Goal: Information Seeking & Learning: Learn about a topic

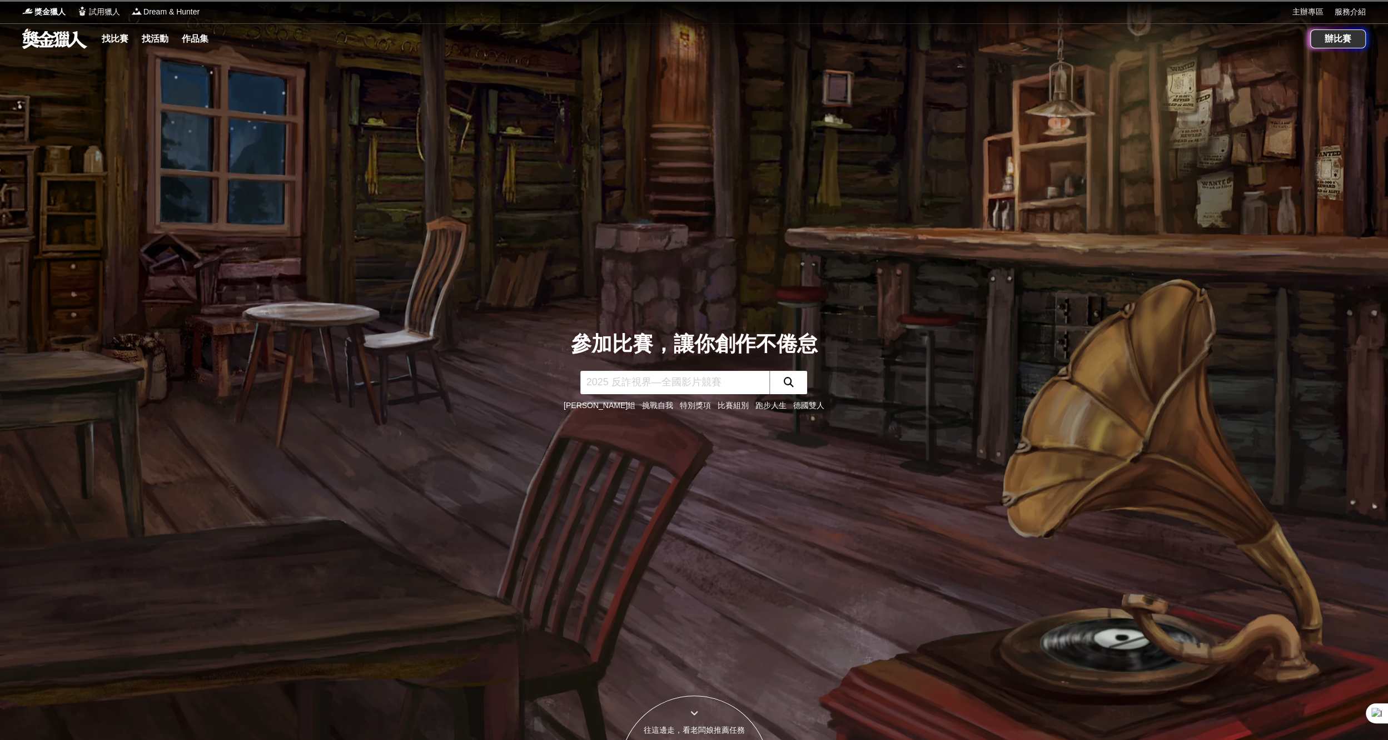
click at [666, 375] on input "text" at bounding box center [675, 382] width 189 height 23
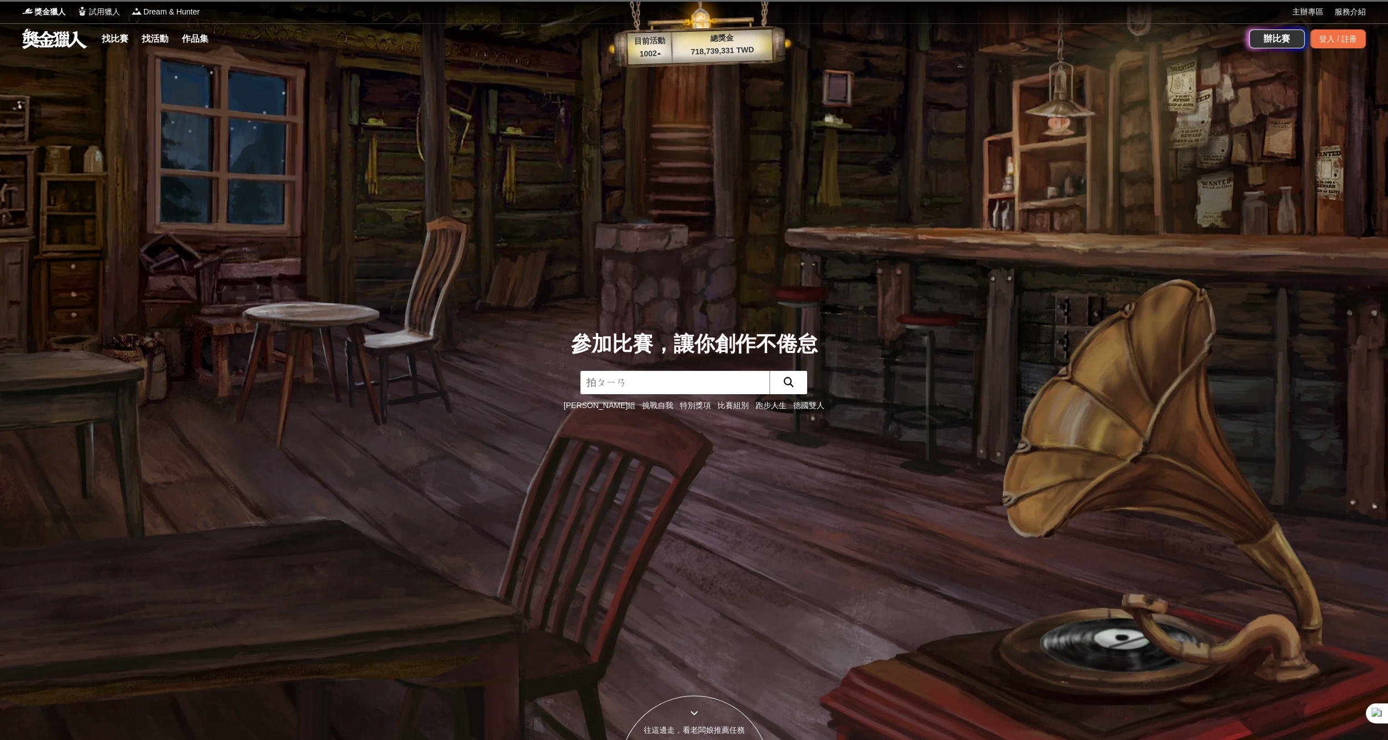
type input "拍片"
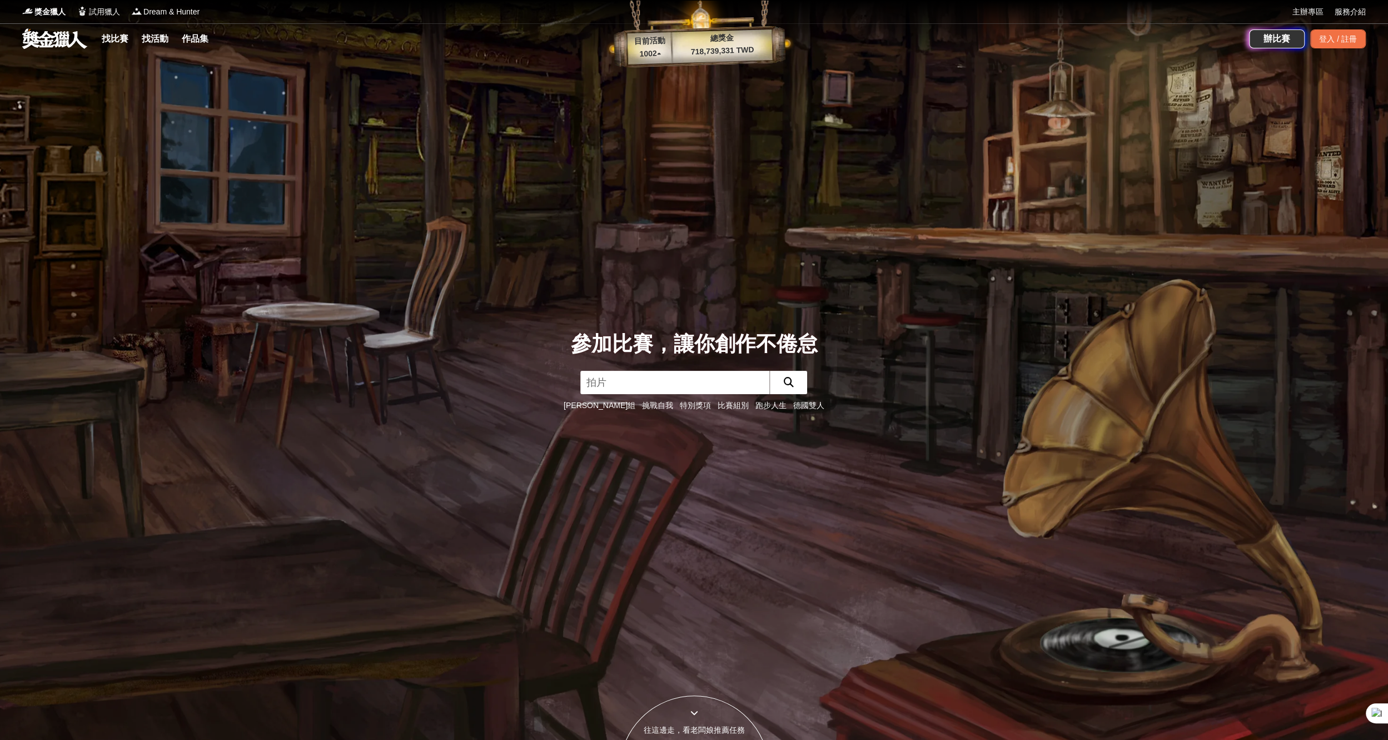
click button "submit" at bounding box center [789, 382] width 38 height 23
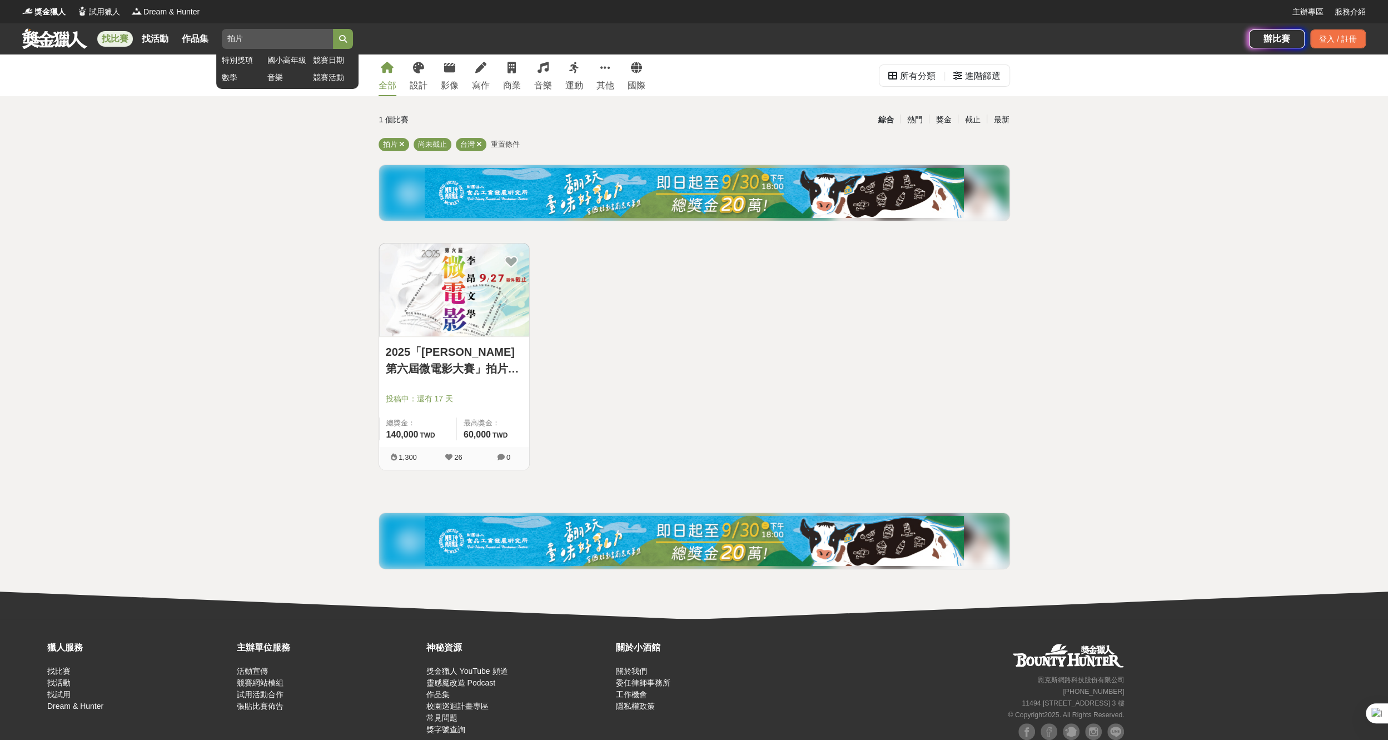
click at [263, 43] on input "拍片" at bounding box center [277, 39] width 111 height 20
type input "拍"
click at [438, 82] on div "全部 設計 影像 寫作 商業 音樂 運動 其他 國際" at bounding box center [512, 75] width 280 height 42
click at [446, 82] on div "影像" at bounding box center [450, 85] width 18 height 13
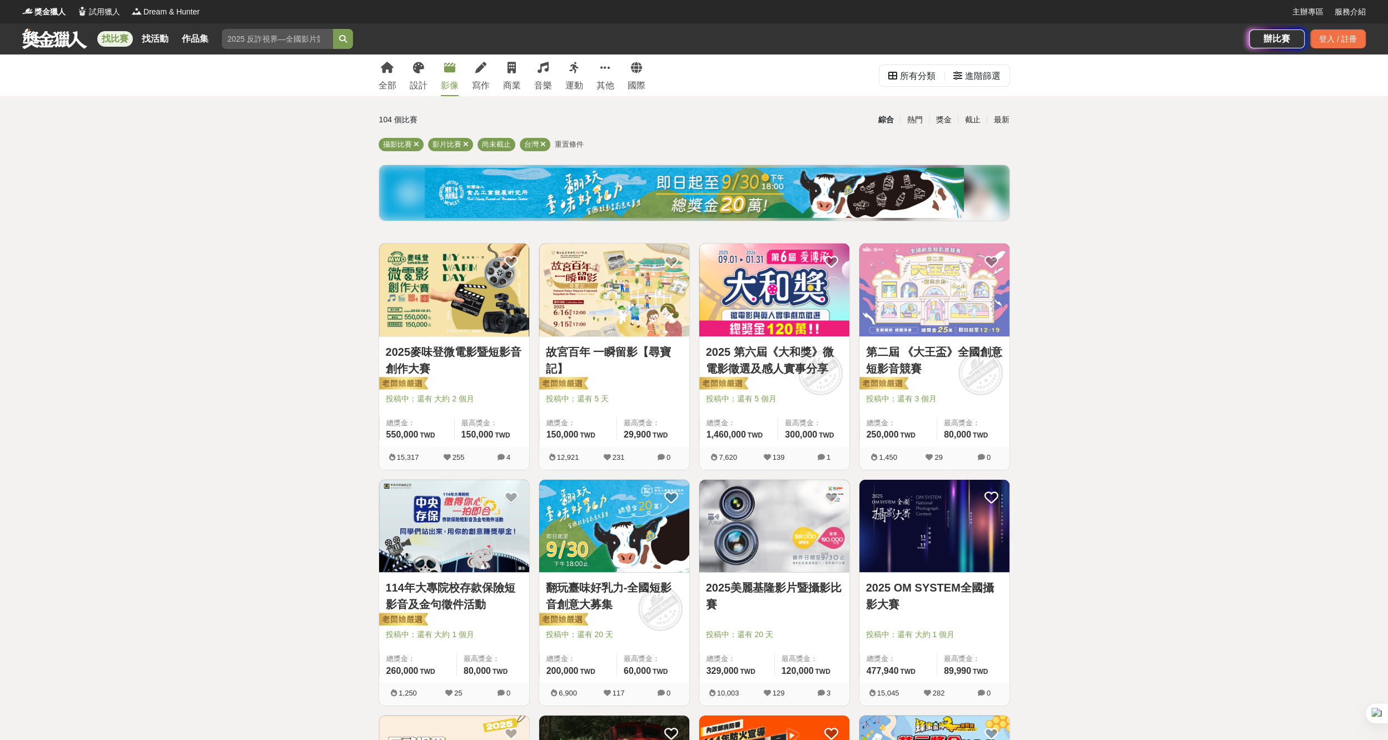
click at [780, 360] on link "2025 第六屆《大和獎》微電影徵選及感人實事分享" at bounding box center [774, 360] width 137 height 33
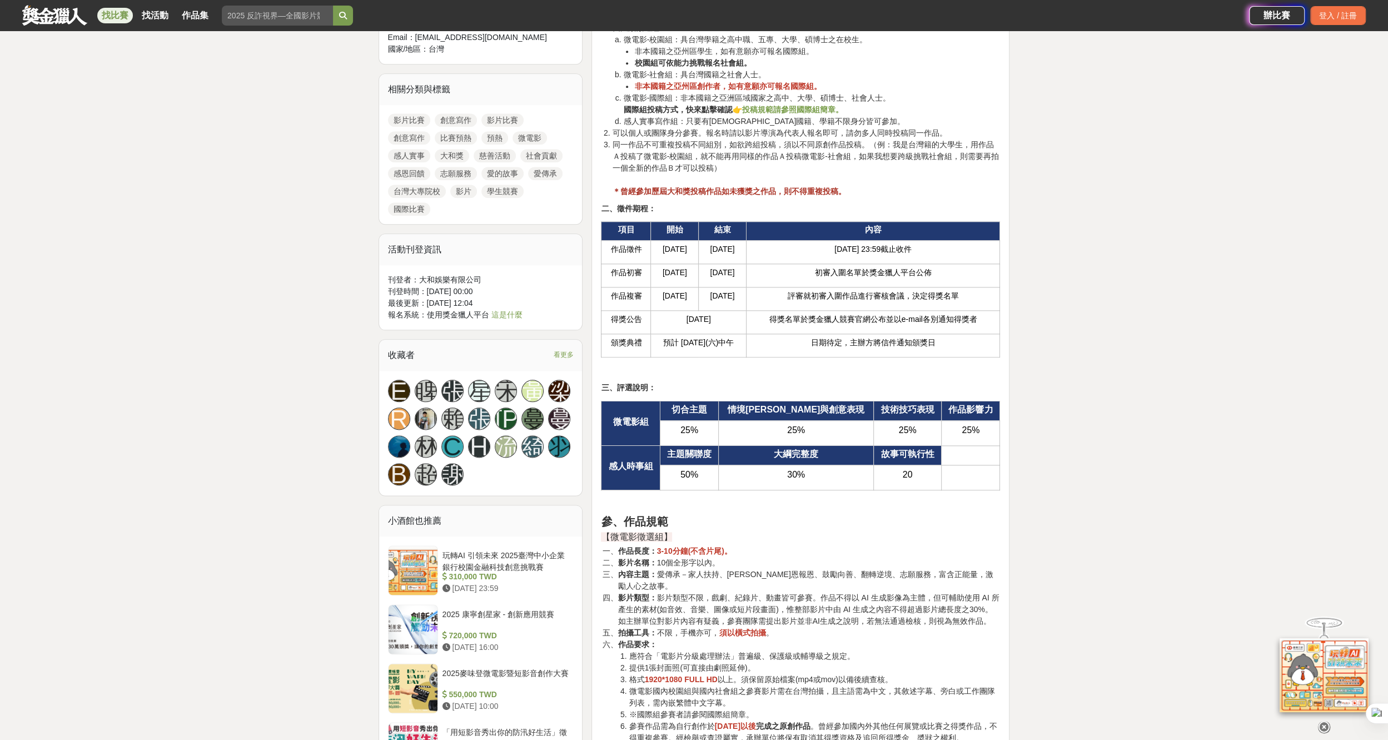
scroll to position [1168, 0]
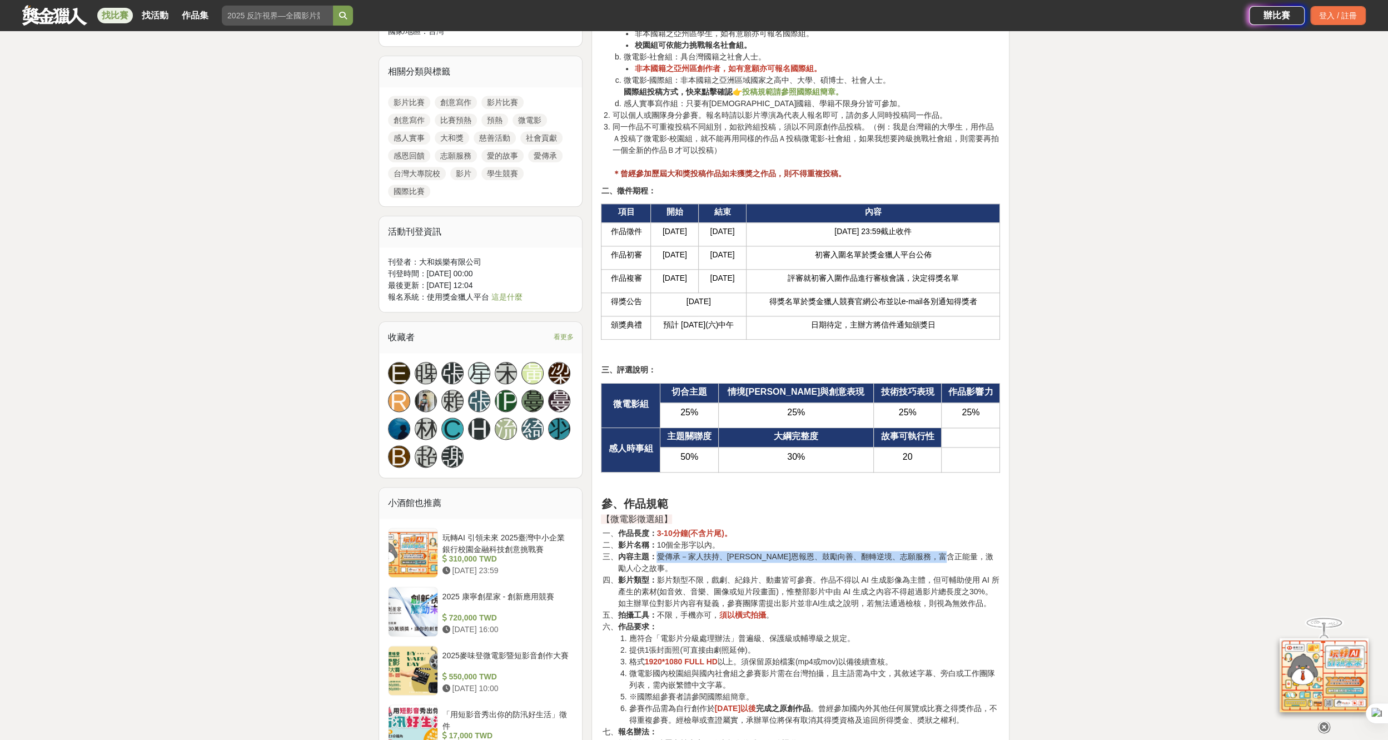
drag, startPoint x: 657, startPoint y: 554, endPoint x: 983, endPoint y: 551, distance: 325.3
click at [983, 551] on li "內容主題： 愛傳承－家人扶持、[PERSON_NAME]恩報恩、鼓勵向善、翻轉逆境、志願服務，富含正能量，激勵人心之故事。" at bounding box center [809, 562] width 383 height 23
click at [985, 553] on li "內容主題： 愛傳承－家人扶持、[PERSON_NAME]恩報恩、鼓勵向善、翻轉逆境、志願服務，富含正能量，激勵人心之故事。" at bounding box center [809, 562] width 383 height 23
click at [832, 491] on div "本次第六屆新增微電影亞洲國際組( International Category) ！ 👇國際組比賽，詳細辦法看這裡👇 International Catego…" at bounding box center [800, 685] width 399 height 2939
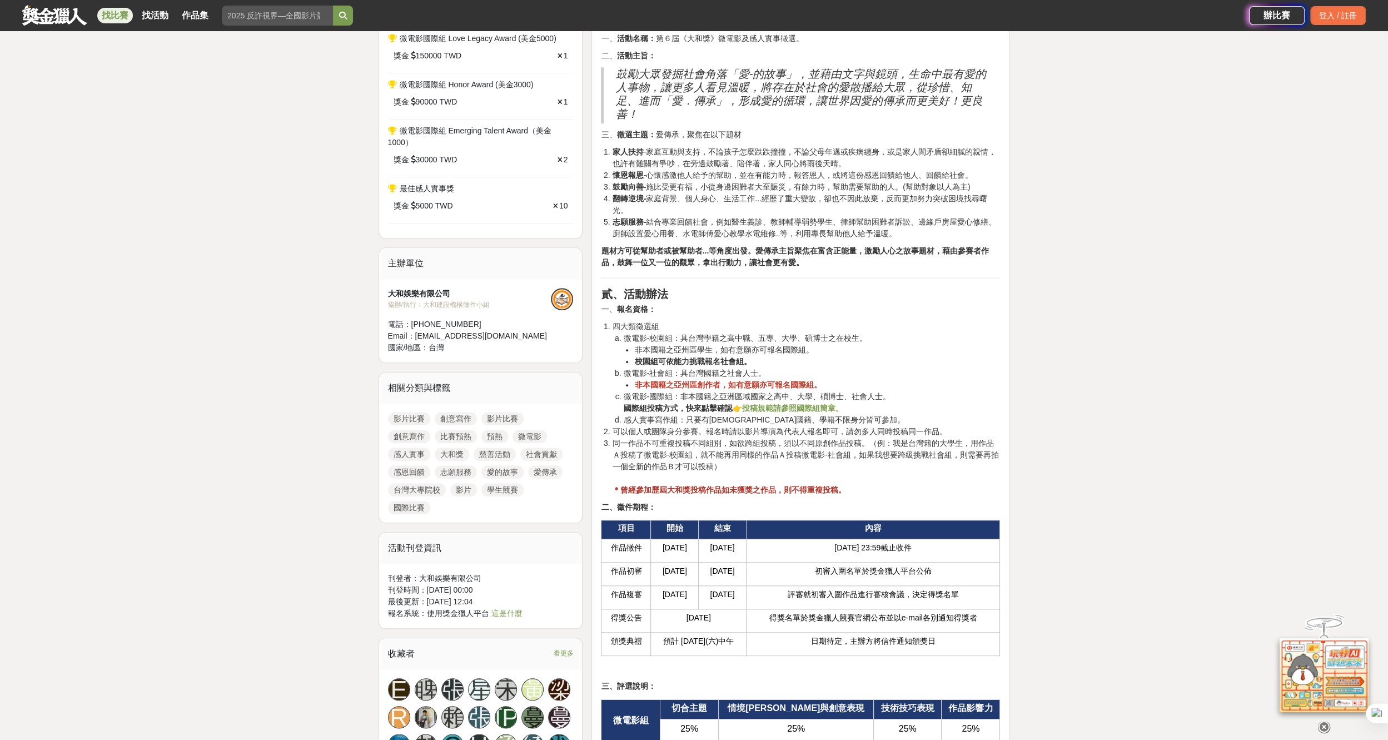
scroll to position [834, 0]
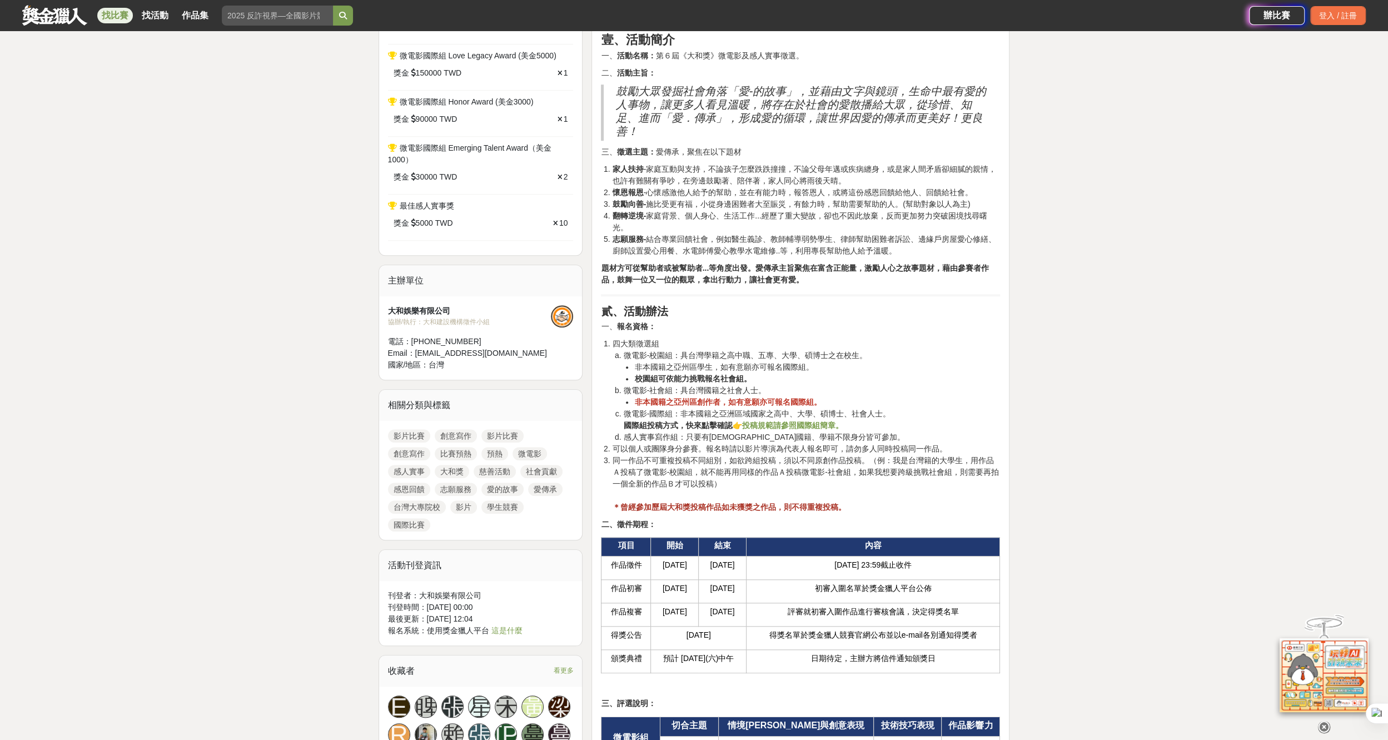
click at [1326, 721] on icon at bounding box center [1324, 721] width 12 height 12
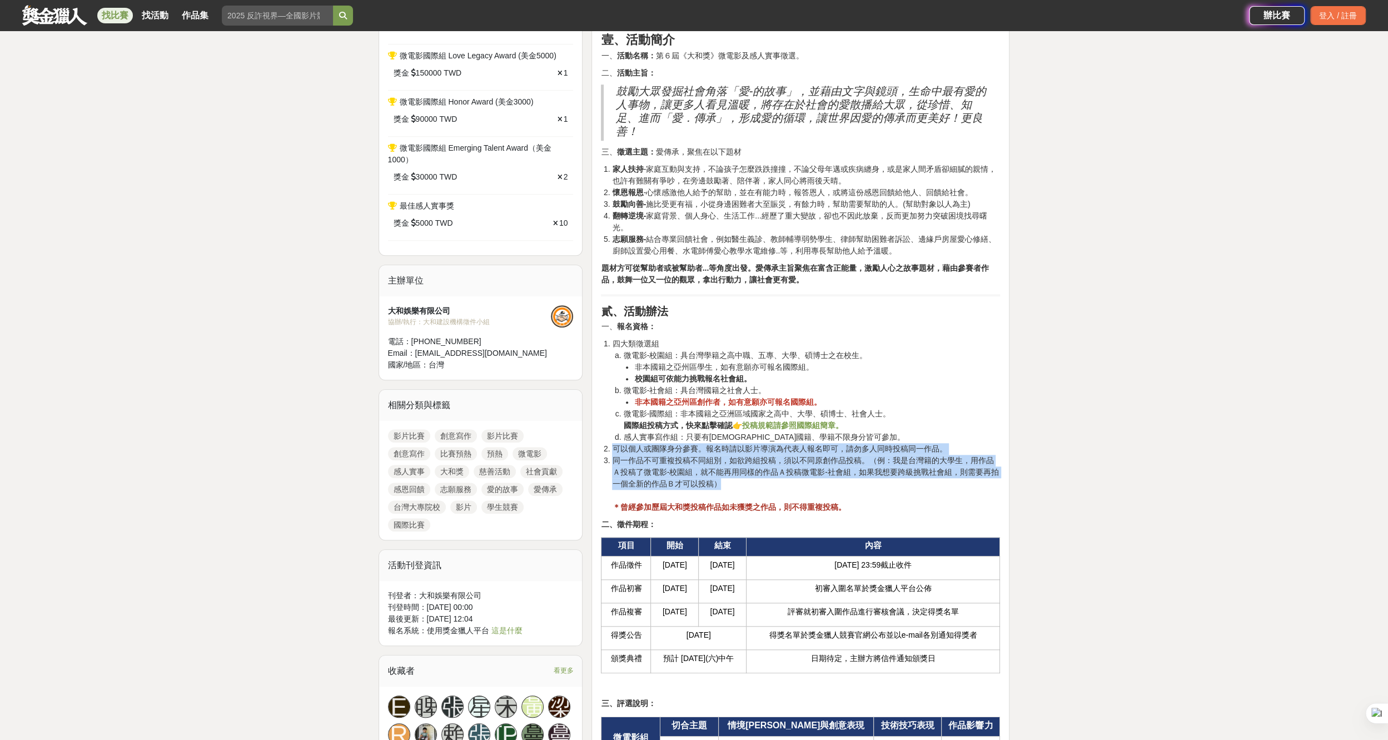
drag, startPoint x: 614, startPoint y: 446, endPoint x: 715, endPoint y: 487, distance: 109.2
click at [715, 487] on ol "四大類徵選組 微電影-校園組：具台灣學籍之高中職、五專、大學、碩博士之在校生。 非本國籍之亞州區學生，如有意願亦可報名國際組。 校園組可依能力挑戰報名社會組。…" at bounding box center [800, 425] width 399 height 175
drag, startPoint x: 715, startPoint y: 487, endPoint x: 707, endPoint y: 488, distance: 7.8
click at [707, 488] on li "同一作品不可重複投稿不同組別，如欲跨組投稿，須以不同原創作品投稿。（例：我是台灣籍的大學生，用作品Ａ投稿了微電影-校園組，就不能再用同樣的作品Ａ投稿微電影-社…" at bounding box center [806, 484] width 388 height 58
click at [709, 486] on li "同一作品不可重複投稿不同組別，如欲跨組投稿，須以不同原創作品投稿。（例：我是台灣籍的大學生，用作品Ａ投稿了微電影-校園組，就不能再用同樣的作品Ａ投稿微電影-社…" at bounding box center [806, 484] width 388 height 58
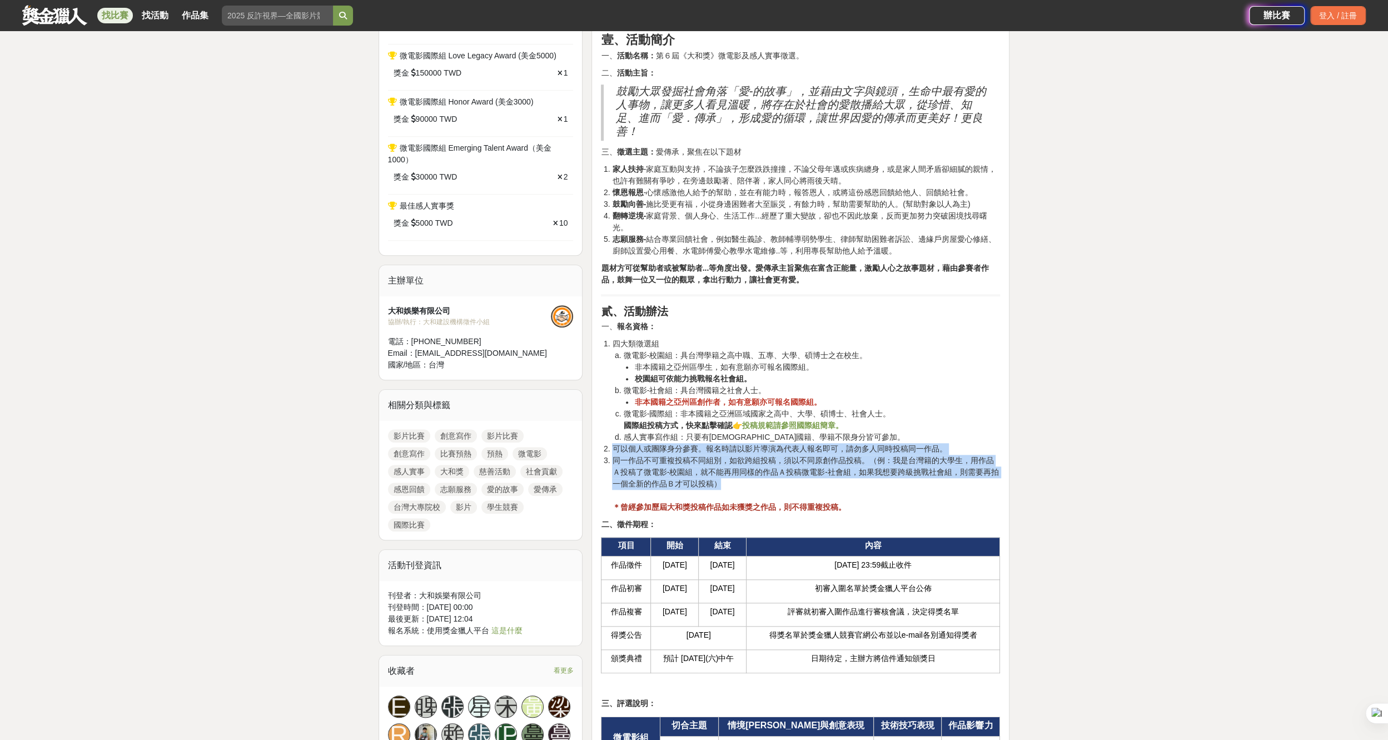
drag, startPoint x: 712, startPoint y: 485, endPoint x: 615, endPoint y: 443, distance: 106.1
click at [615, 443] on ol "四大類徵選組 微電影-校園組：具台灣學籍之高中職、五專、大學、碩博士之在校生。 非本國籍之亞州區學生，如有意願亦可報名國際組。 校園組可依能力挑戰報名社會組。…" at bounding box center [800, 425] width 399 height 175
click at [617, 443] on li "可以個人或團隊身分參賽。報名時請以影片導演為代表人報名即可，請勿多人同時投稿同一作品。" at bounding box center [806, 449] width 388 height 12
click at [634, 455] on li "同一作品不可重複投稿不同組別，如欲跨組投稿，須以不同原創作品投稿。（例：我是台灣籍的大學生，用作品Ａ投稿了微電影-校園組，就不能再用同樣的作品Ａ投稿微電影-社…" at bounding box center [806, 484] width 388 height 58
drag, startPoint x: 997, startPoint y: 458, endPoint x: 616, endPoint y: 447, distance: 381.6
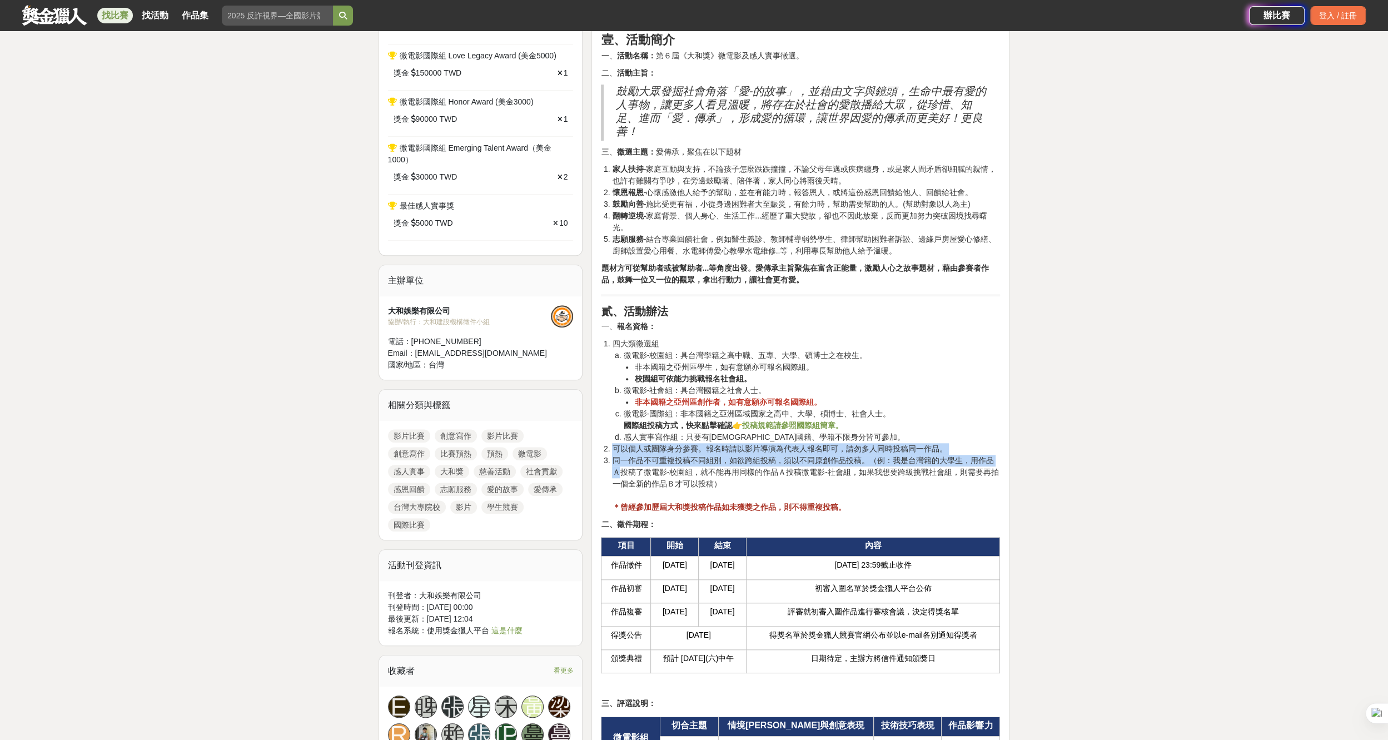
click at [616, 447] on ol "四大類徵選組 微電影-校園組：具台灣學籍之高中職、五專、大學、碩博士之在校生。 非本國籍之亞州區學生，如有意願亦可報名國際組。 校園組可依能力挑戰報名社會組。…" at bounding box center [800, 425] width 399 height 175
click at [616, 447] on li "可以個人或團隊身分參賽。報名時請以影片導演為代表人報名即可，請勿多人同時投稿同一作品。" at bounding box center [806, 449] width 388 height 12
click at [613, 455] on li "同一作品不可重複投稿不同組別，如欲跨組投稿，須以不同原創作品投稿。（例：我是台灣籍的大學生，用作品Ａ投稿了微電影-校園組，就不能再用同樣的作品Ａ投稿微電影-社…" at bounding box center [806, 484] width 388 height 58
drag, startPoint x: 716, startPoint y: 480, endPoint x: 615, endPoint y: 448, distance: 105.7
click at [615, 448] on ol "四大類徵選組 微電影-校園組：具台灣學籍之高中職、五專、大學、碩博士之在校生。 非本國籍之亞州區學生，如有意願亦可報名國際組。 校園組可依能力挑戰報名社會組。…" at bounding box center [800, 425] width 399 height 175
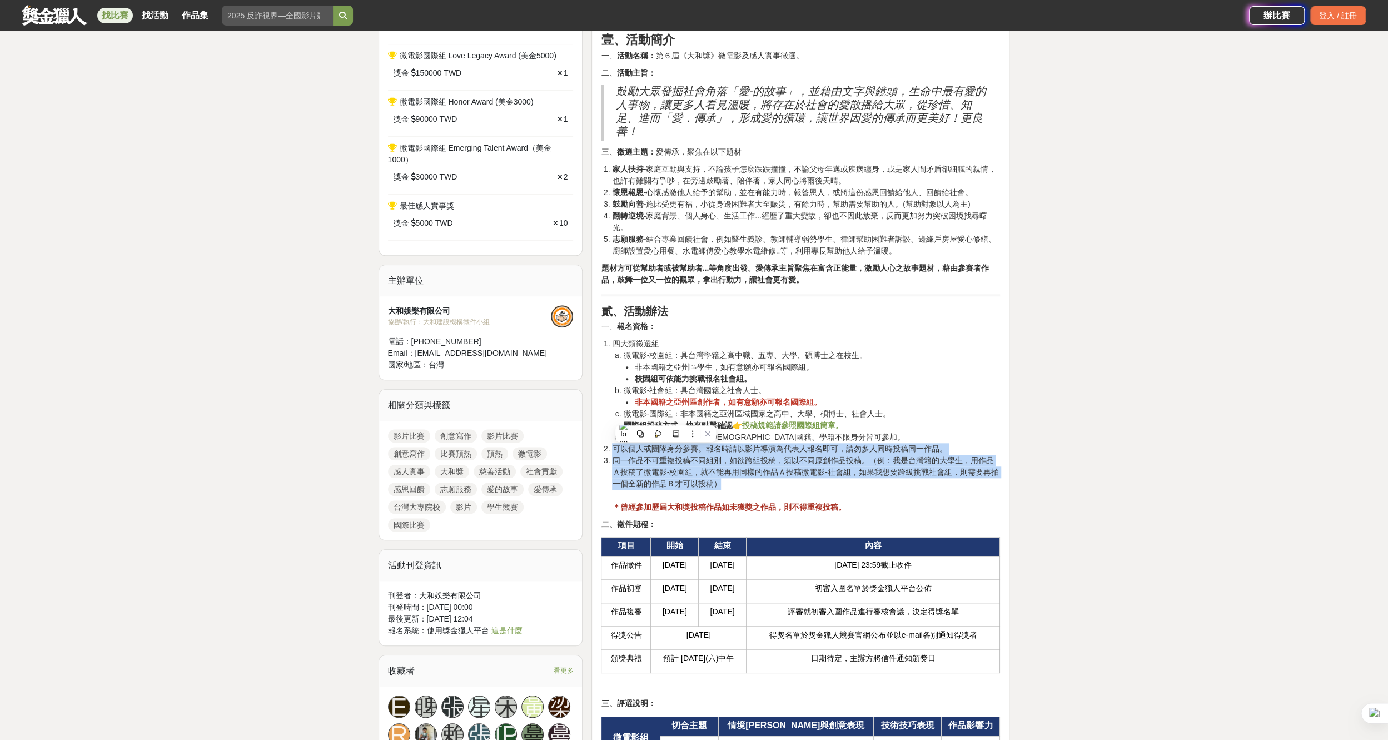
click at [615, 448] on li "可以個人或團隊身分參賽。報名時請以影片導演為代表人報名即可，請勿多人同時投稿同一作品。" at bounding box center [806, 449] width 388 height 12
click at [615, 447] on li "可以個人或團隊身分參賽。報名時請以影片導演為代表人報名即可，請勿多人同時投稿同一作品。" at bounding box center [806, 449] width 388 height 12
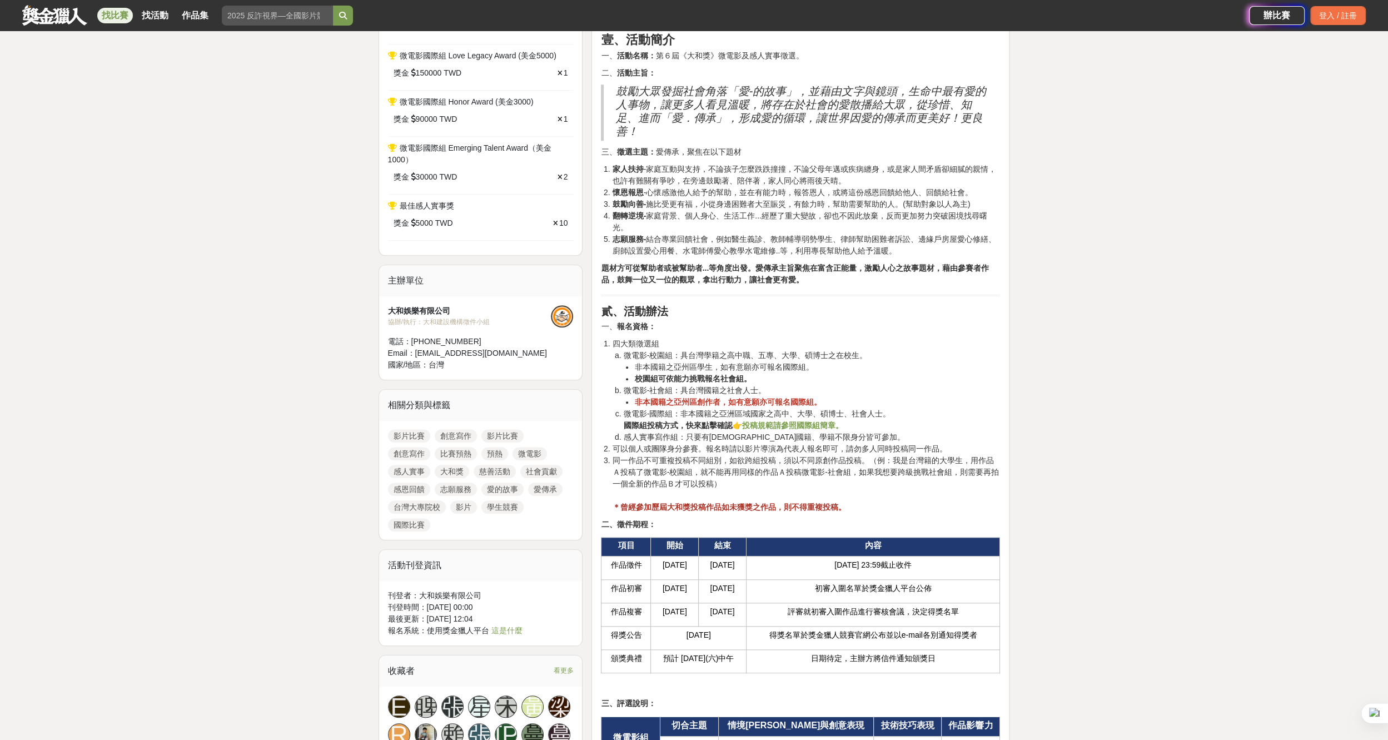
drag, startPoint x: 615, startPoint y: 447, endPoint x: 919, endPoint y: 437, distance: 303.8
click at [919, 437] on li "感人實事寫作組：只要有[DEMOGRAPHIC_DATA]國籍、學籍不限身分皆可參加。" at bounding box center [811, 437] width 377 height 12
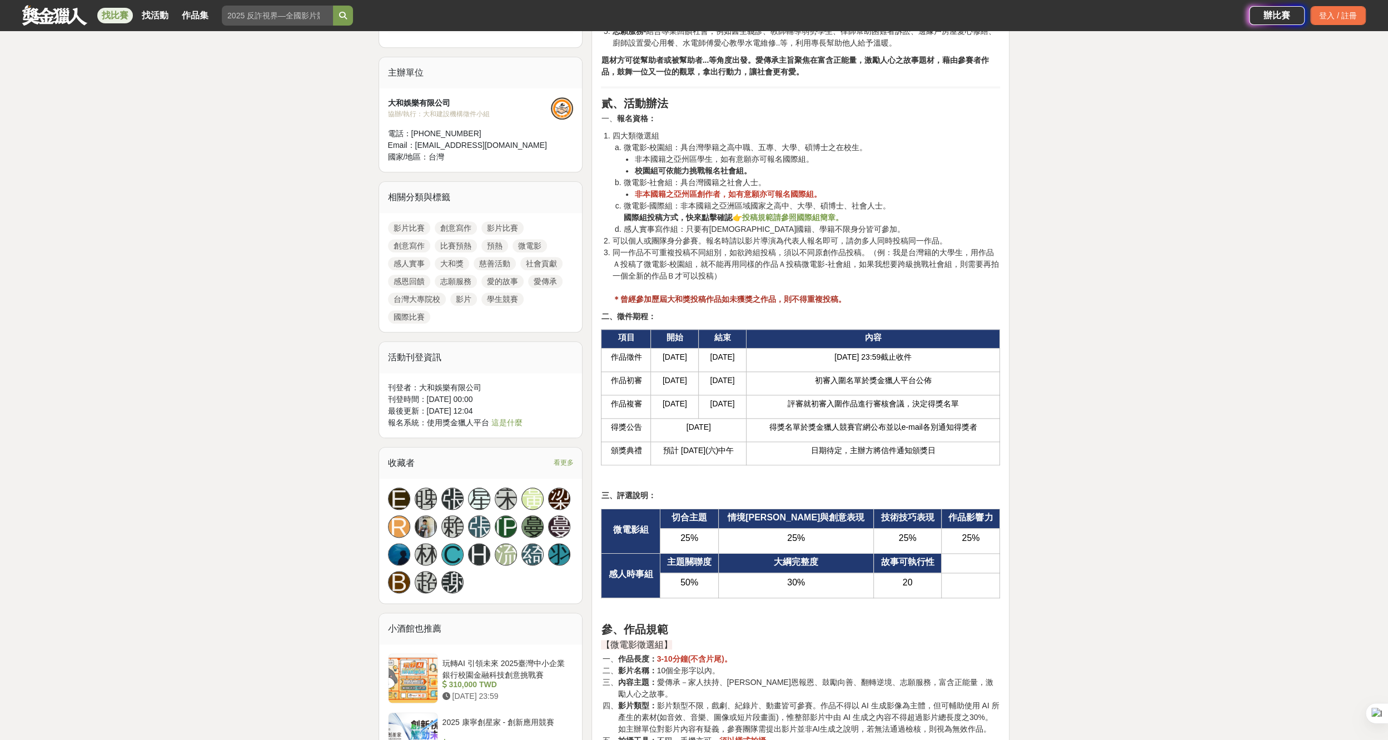
scroll to position [1056, 0]
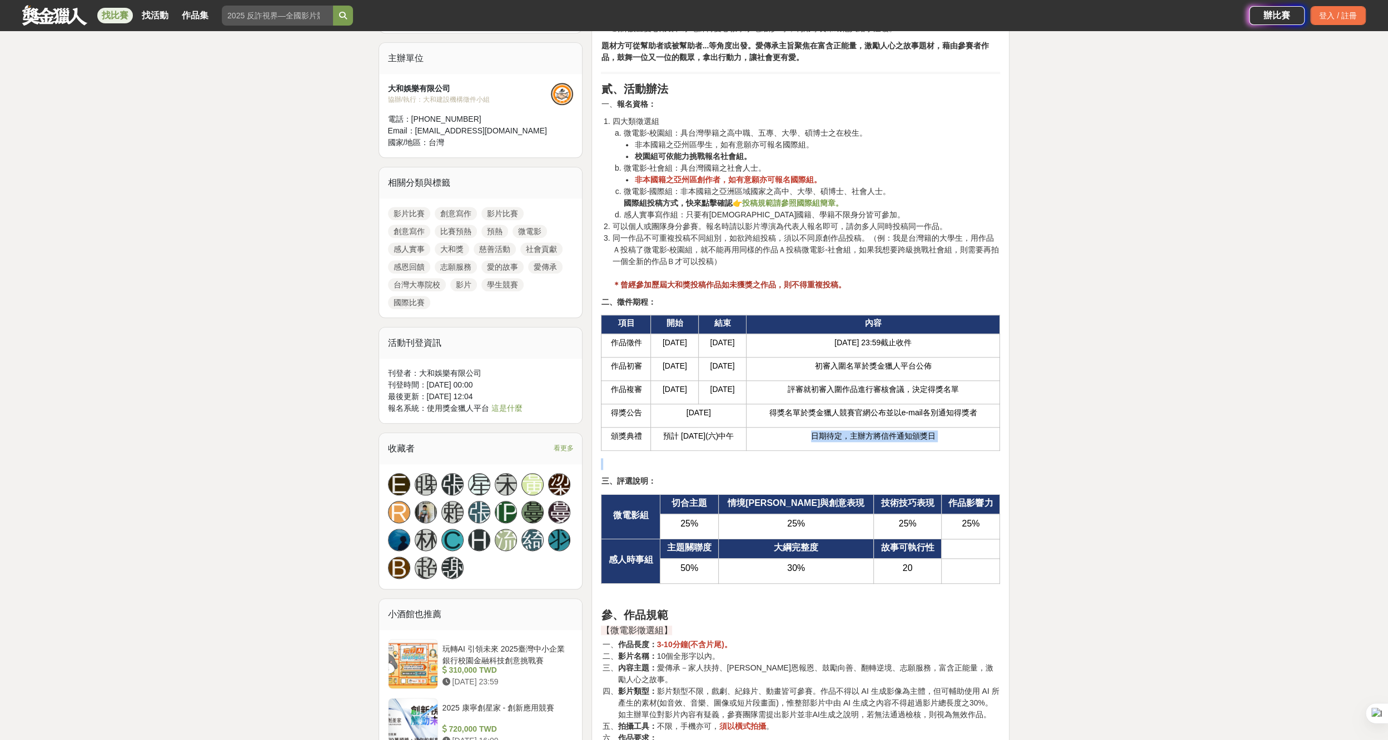
drag, startPoint x: 819, startPoint y: 434, endPoint x: 983, endPoint y: 449, distance: 165.3
drag, startPoint x: 941, startPoint y: 434, endPoint x: 788, endPoint y: 443, distance: 152.6
click at [788, 443] on td "日期待定，主辦方將信件通知頒獎日" at bounding box center [873, 439] width 254 height 23
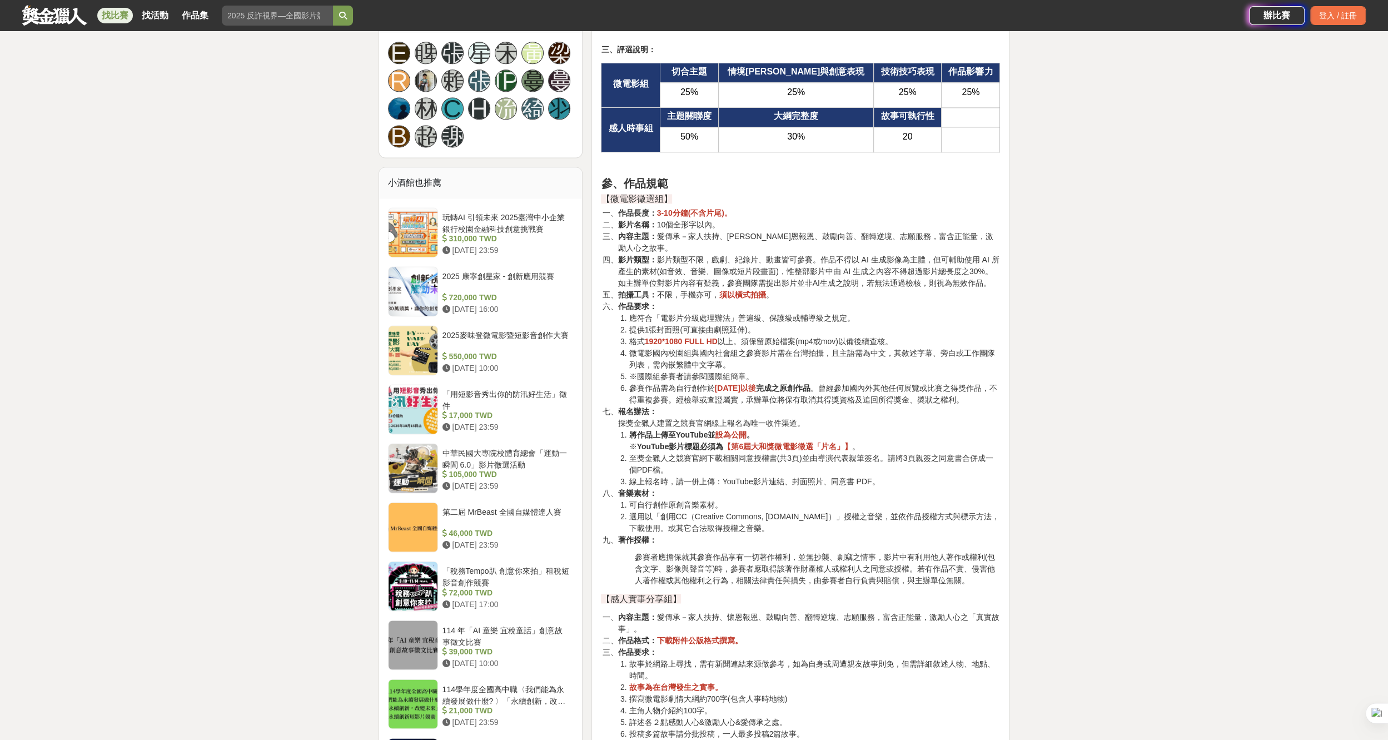
scroll to position [1497, 0]
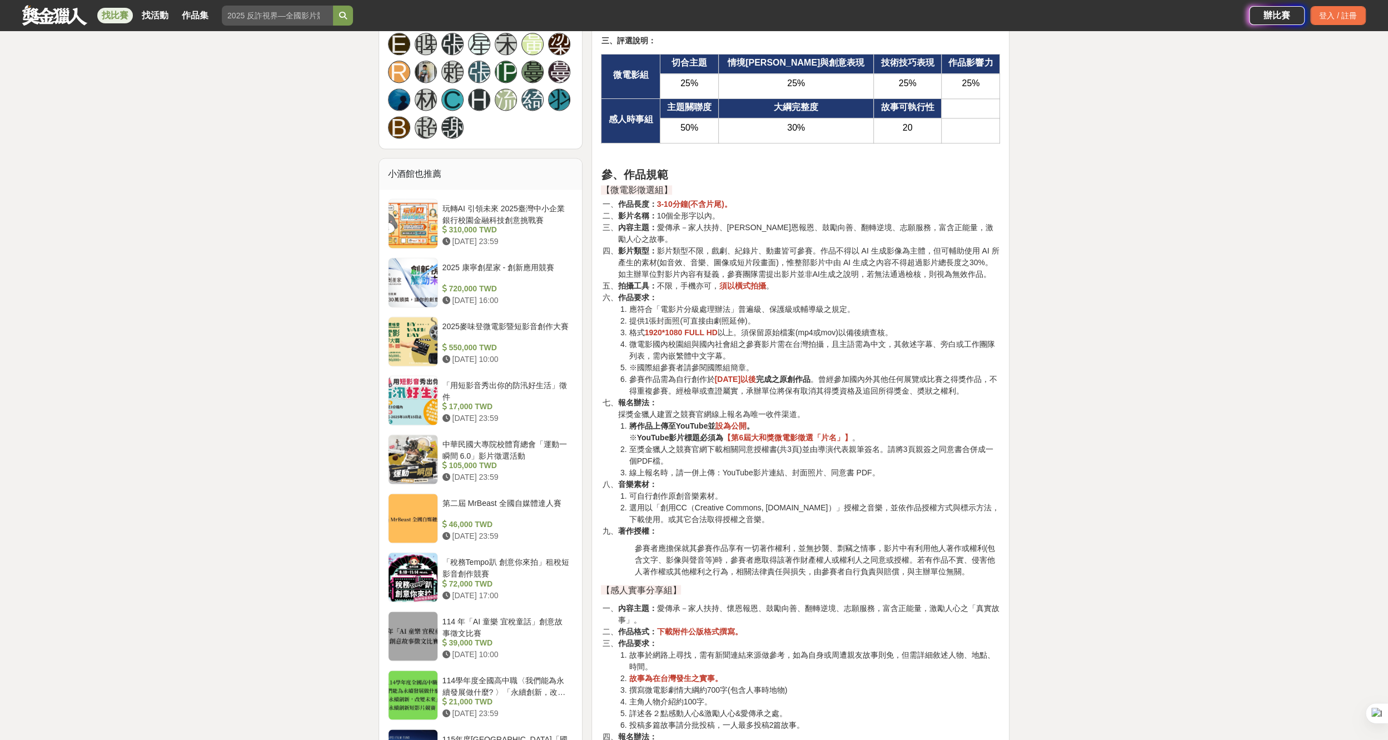
click at [1040, 515] on div "大家都在看 2025 康寧創星家 - 創新應用競賽 [DATE] 16:00 2025國泰卓越獎助計畫 [DATE] 17:00 翻玩臺味好乳力-全國短影音創…" at bounding box center [694, 625] width 1388 height 4134
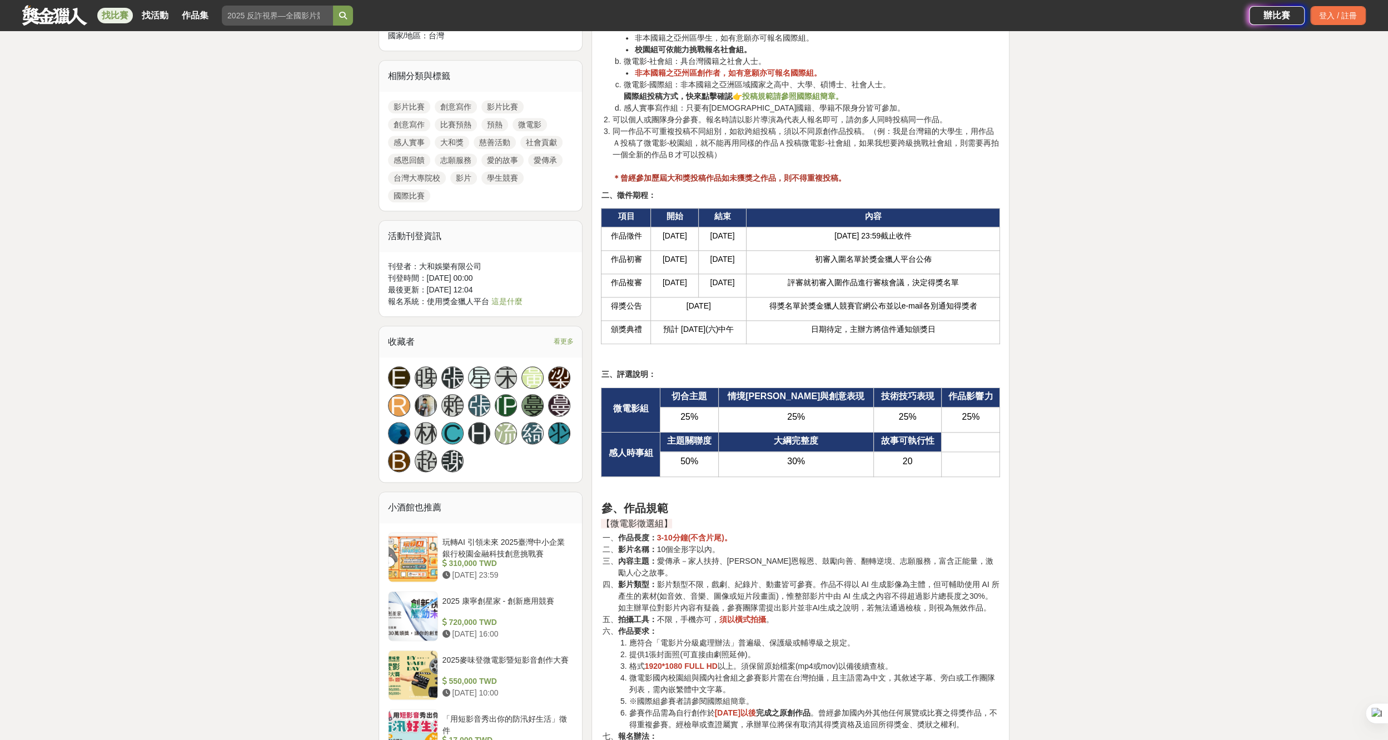
scroll to position [1108, 0]
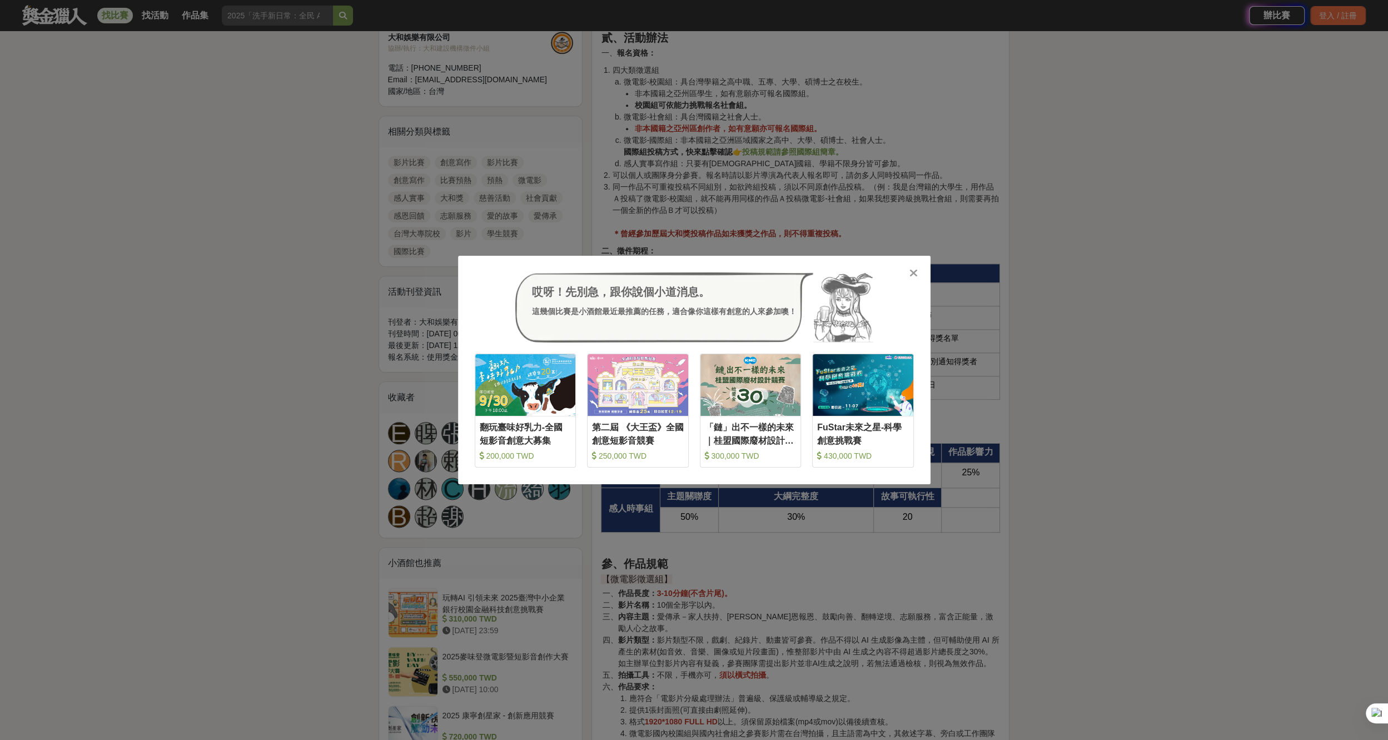
click at [614, 122] on div "哎呀！先別急，跟你說個小道消息。 這幾個比賽是小酒館最近最推薦的任務，適合像你這樣有創意的人來參加噢！ 收藏 翻玩臺味好乳力-全國短影音創意大募集 200,0…" at bounding box center [694, 370] width 1388 height 740
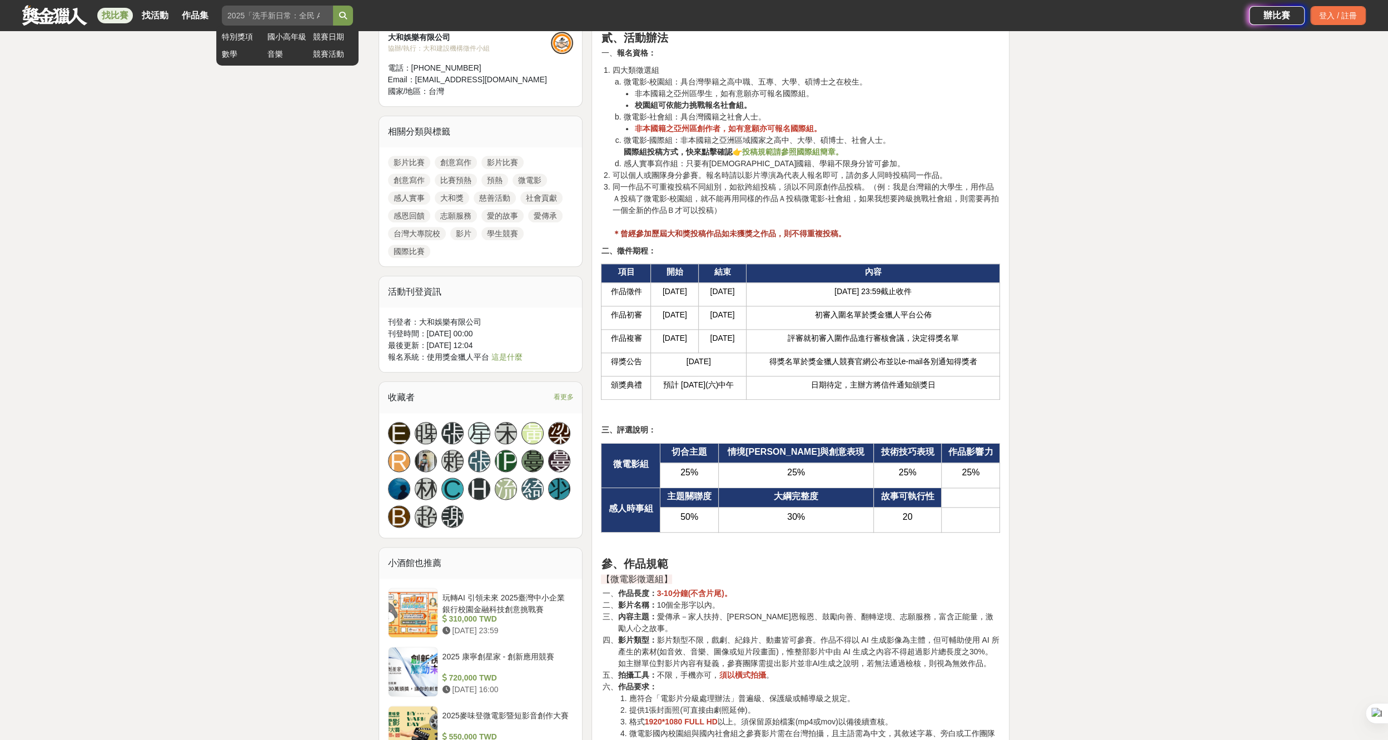
click at [286, 10] on input "search" at bounding box center [277, 16] width 111 height 20
type input "ㄍ"
type input "嘉義"
click at [333, 6] on button "submit" at bounding box center [343, 16] width 20 height 20
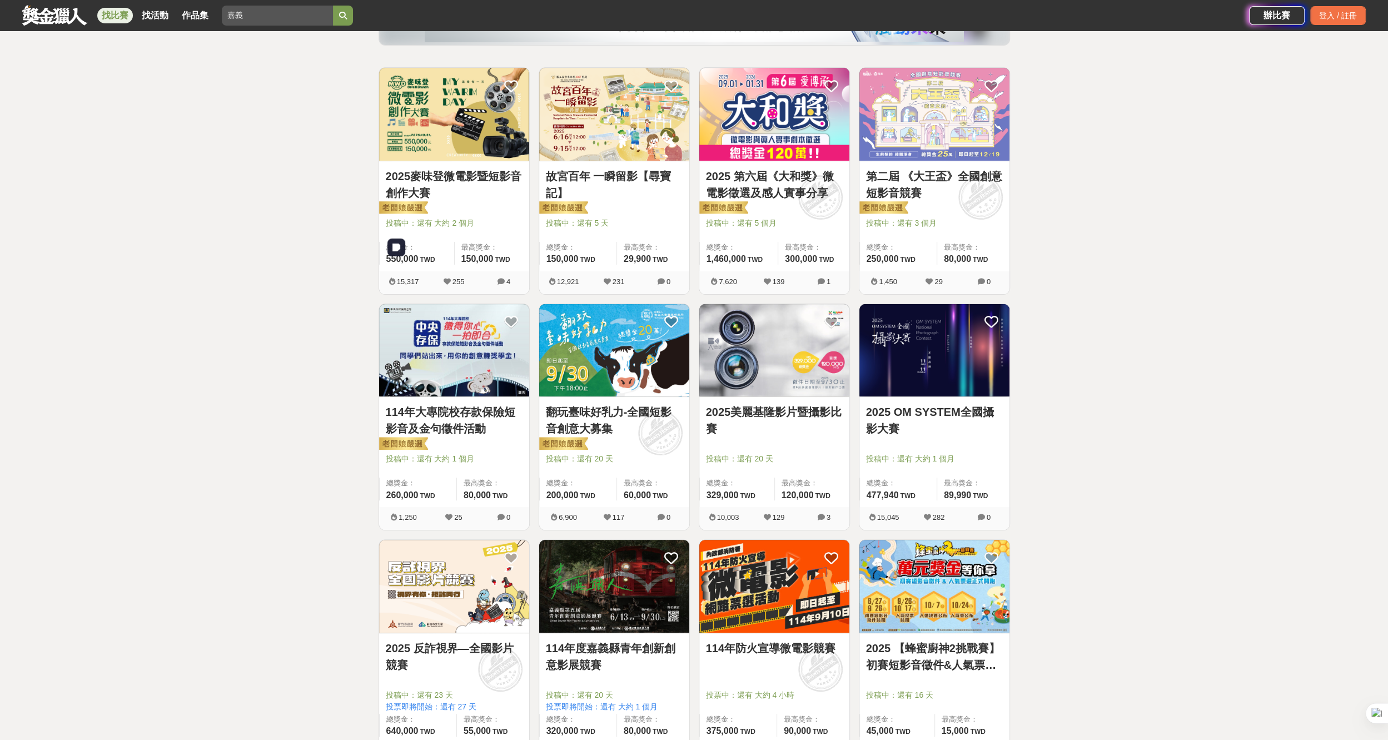
scroll to position [278, 0]
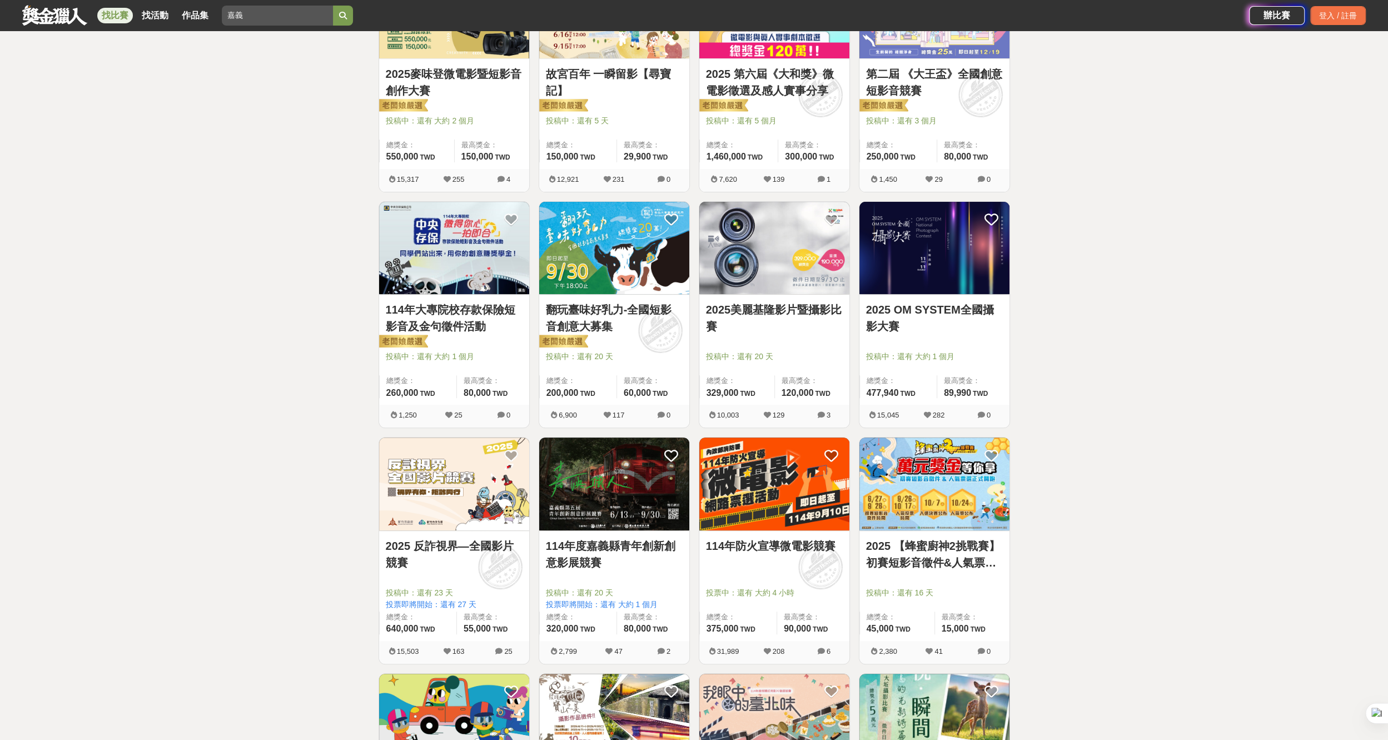
click at [643, 546] on link "114年度嘉義縣青年創新創意影展競賽" at bounding box center [614, 554] width 137 height 33
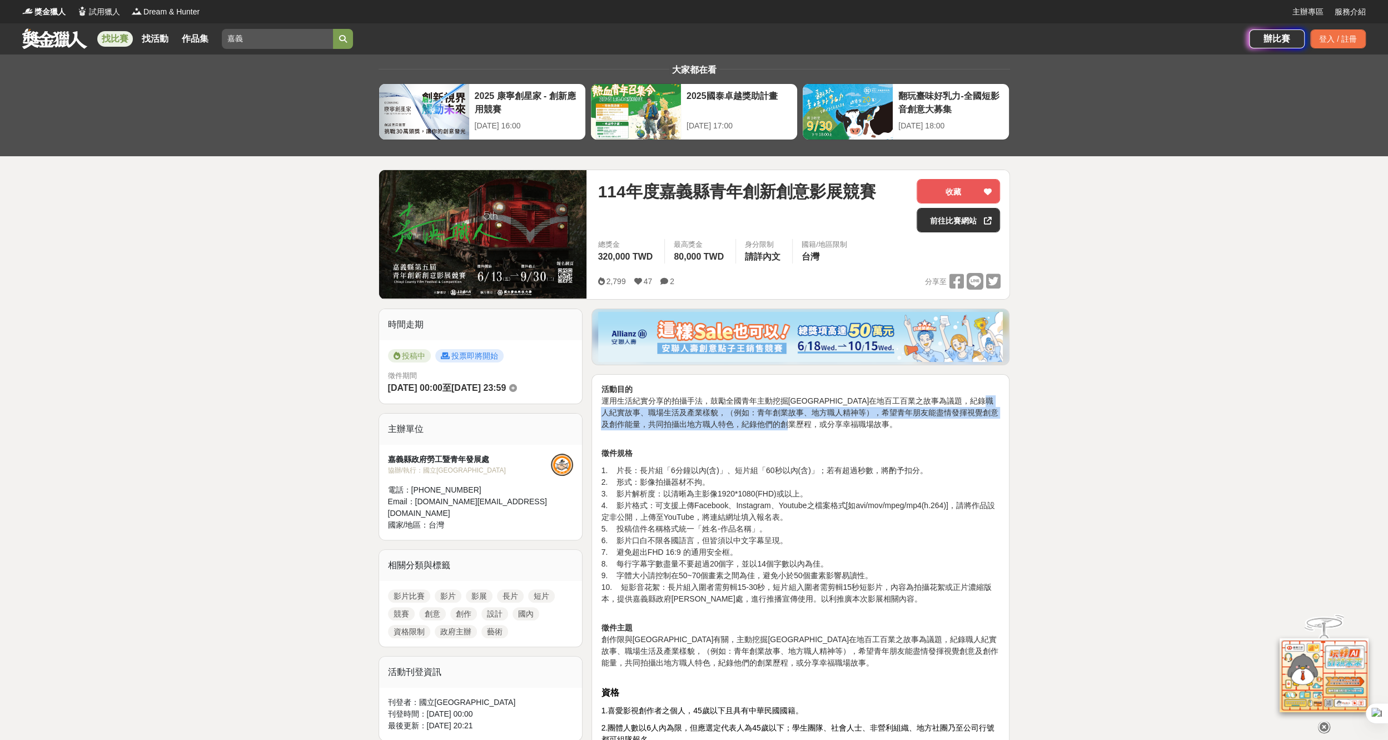
drag, startPoint x: 667, startPoint y: 420, endPoint x: 857, endPoint y: 428, distance: 190.4
click at [857, 428] on p "活動目的 運用生活紀實分享的拍攝手法，鼓勵全國青年主動挖掘[GEOGRAPHIC_DATA]在地百工百業之故事為議題，紀錄職人紀實故事、職場生活及產業樣貌，（…" at bounding box center [800, 413] width 399 height 58
drag, startPoint x: 857, startPoint y: 428, endPoint x: 1080, endPoint y: 460, distance: 225.3
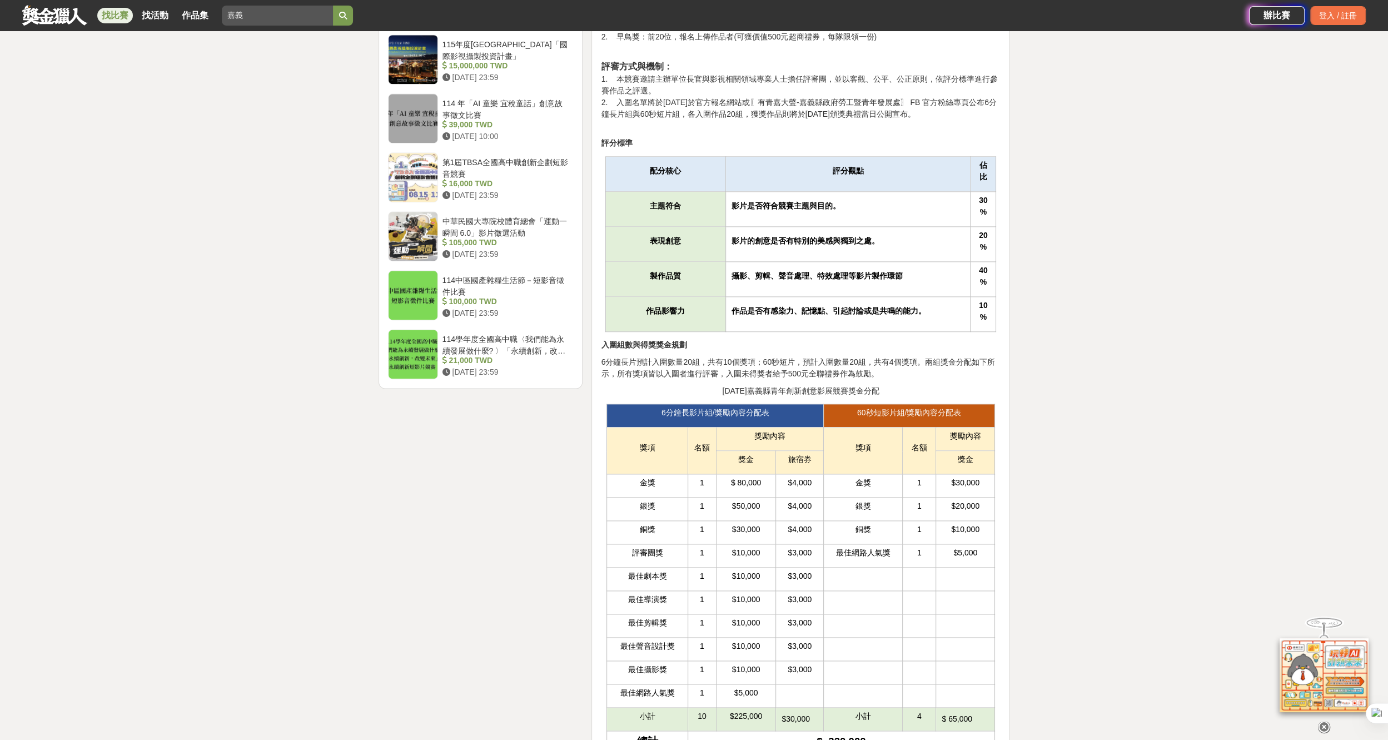
scroll to position [1296, 0]
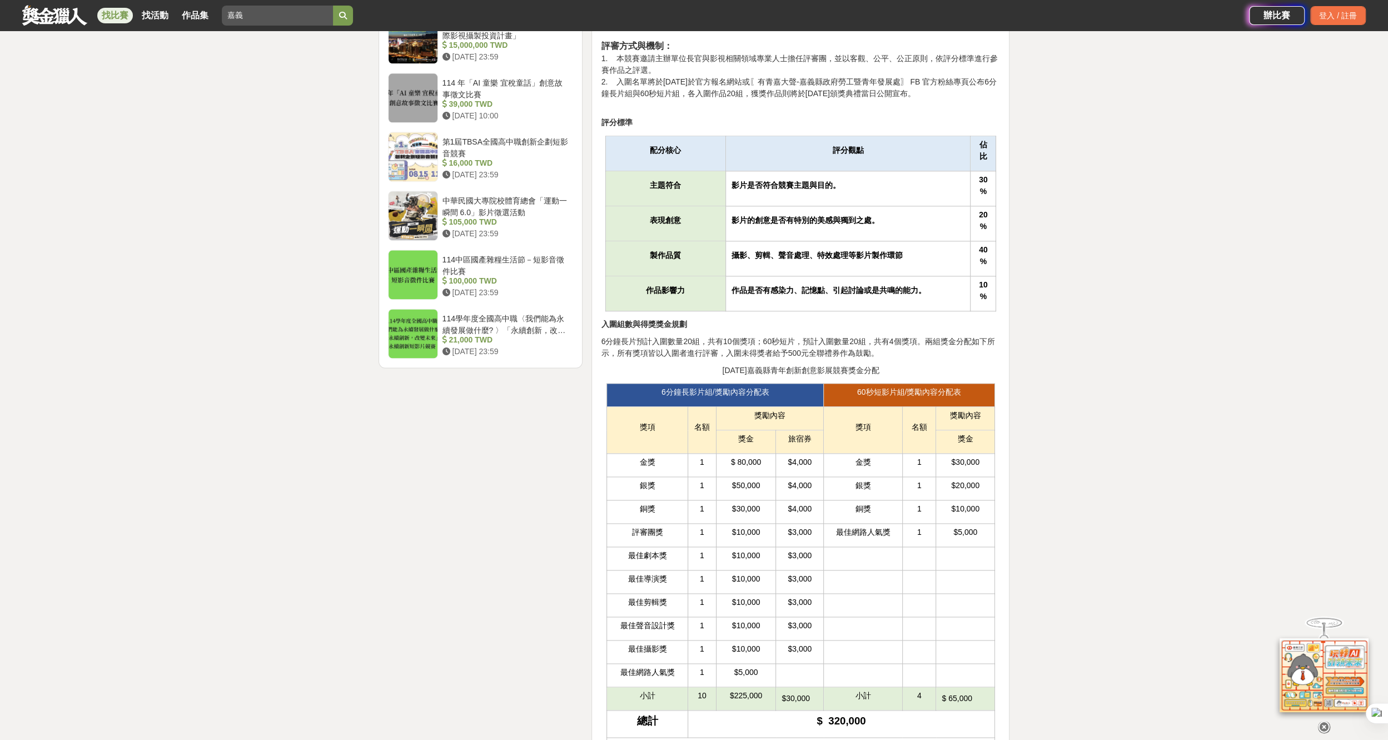
click at [1259, 394] on div "大家都在看 2025 康寧創星家 - 創新應用競賽 [DATE] 16:00 2025國泰卓越獎助計畫 [DATE] 17:00 翻玩臺味好乳力-全國短影音創…" at bounding box center [694, 656] width 1388 height 3797
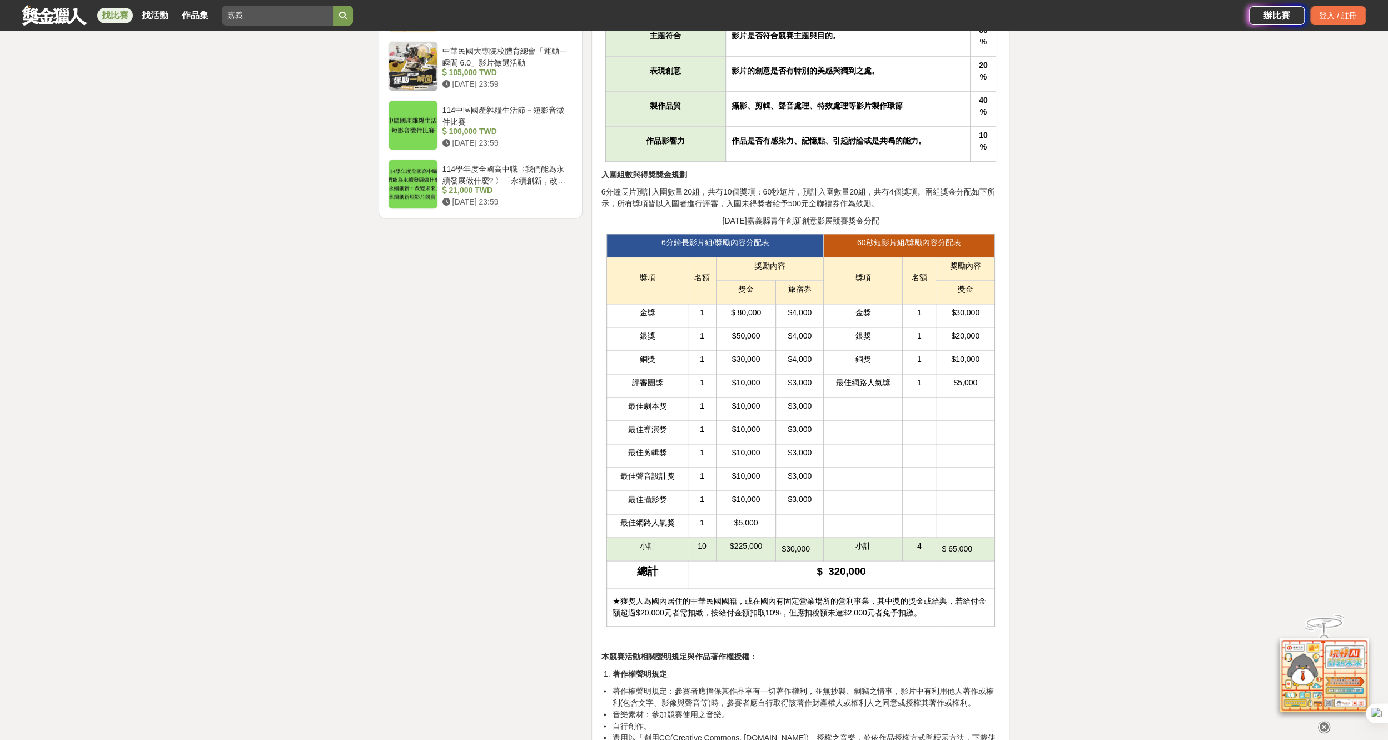
scroll to position [1463, 0]
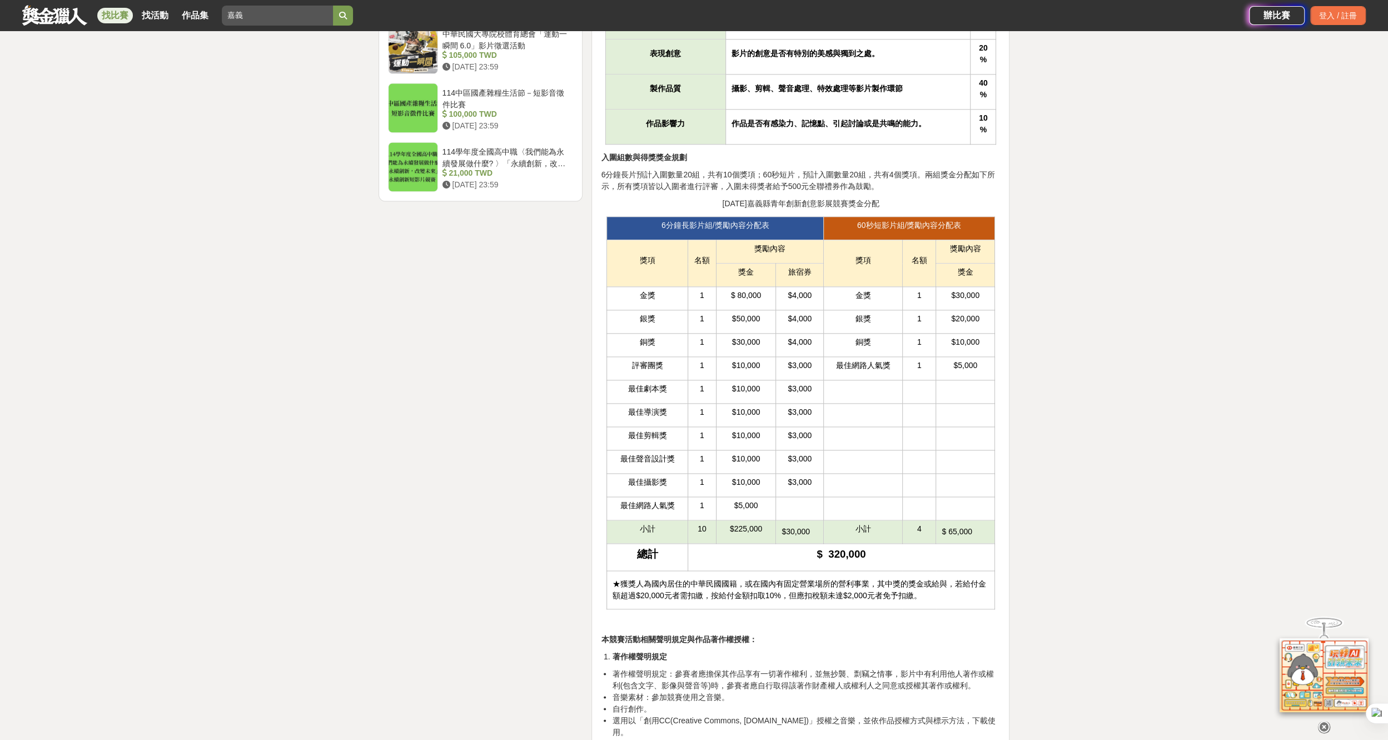
drag, startPoint x: 944, startPoint y: 523, endPoint x: 975, endPoint y: 531, distance: 32.2
click at [975, 531] on td "$ 65,000" at bounding box center [965, 531] width 58 height 23
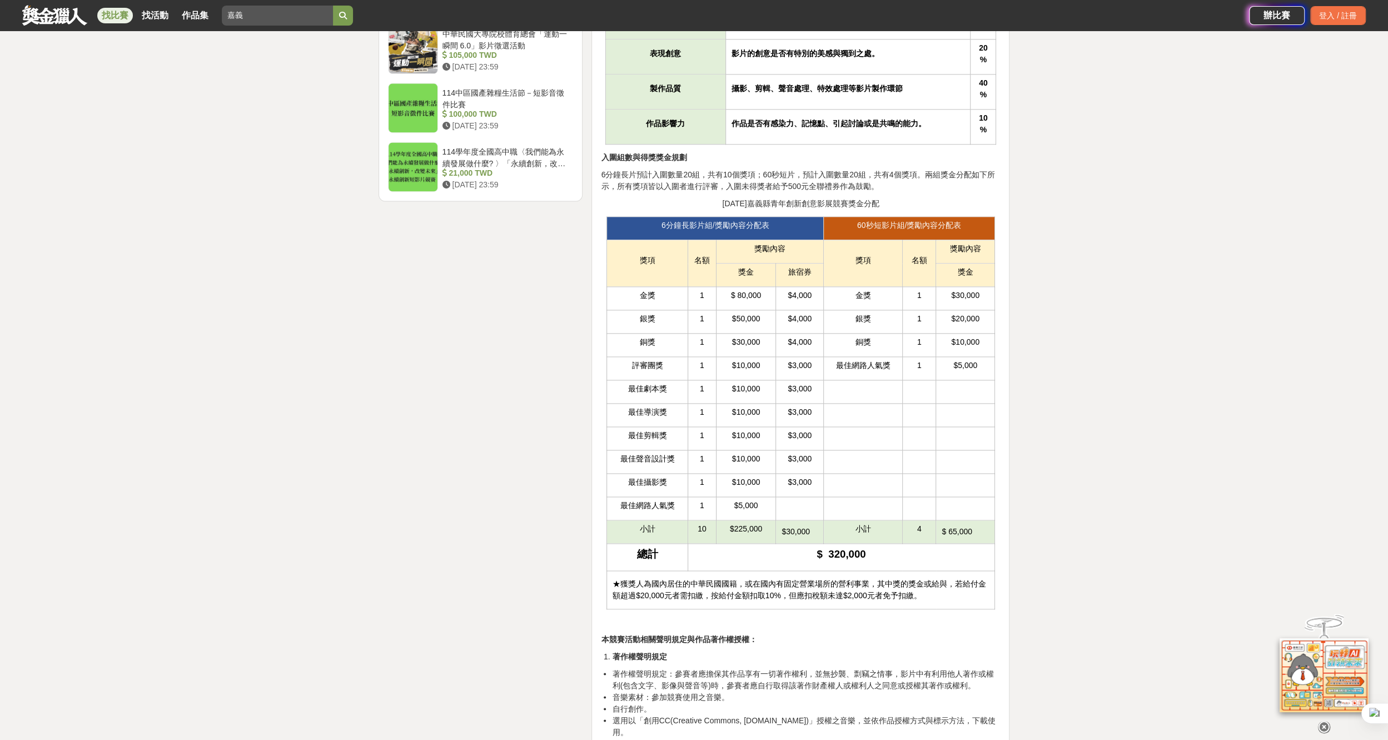
drag, startPoint x: 975, startPoint y: 531, endPoint x: 1048, endPoint y: 524, distance: 72.6
click at [1048, 524] on div "大家都在看 2025 康寧創星家 - 創新應用競賽 [DATE] 16:00 2025國泰卓越獎助計畫 [DATE] 17:00 翻玩臺味好乳力-全國短影音創…" at bounding box center [694, 490] width 1388 height 3797
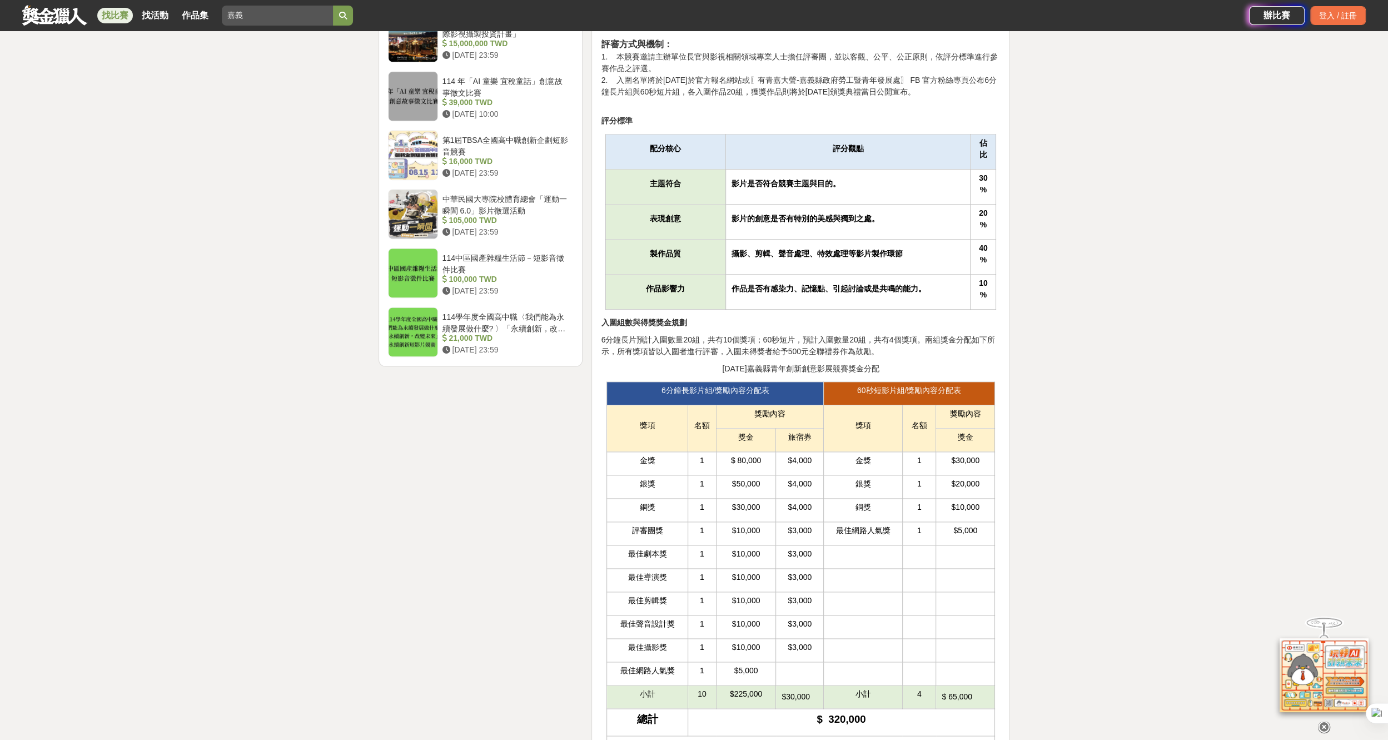
scroll to position [1296, 0]
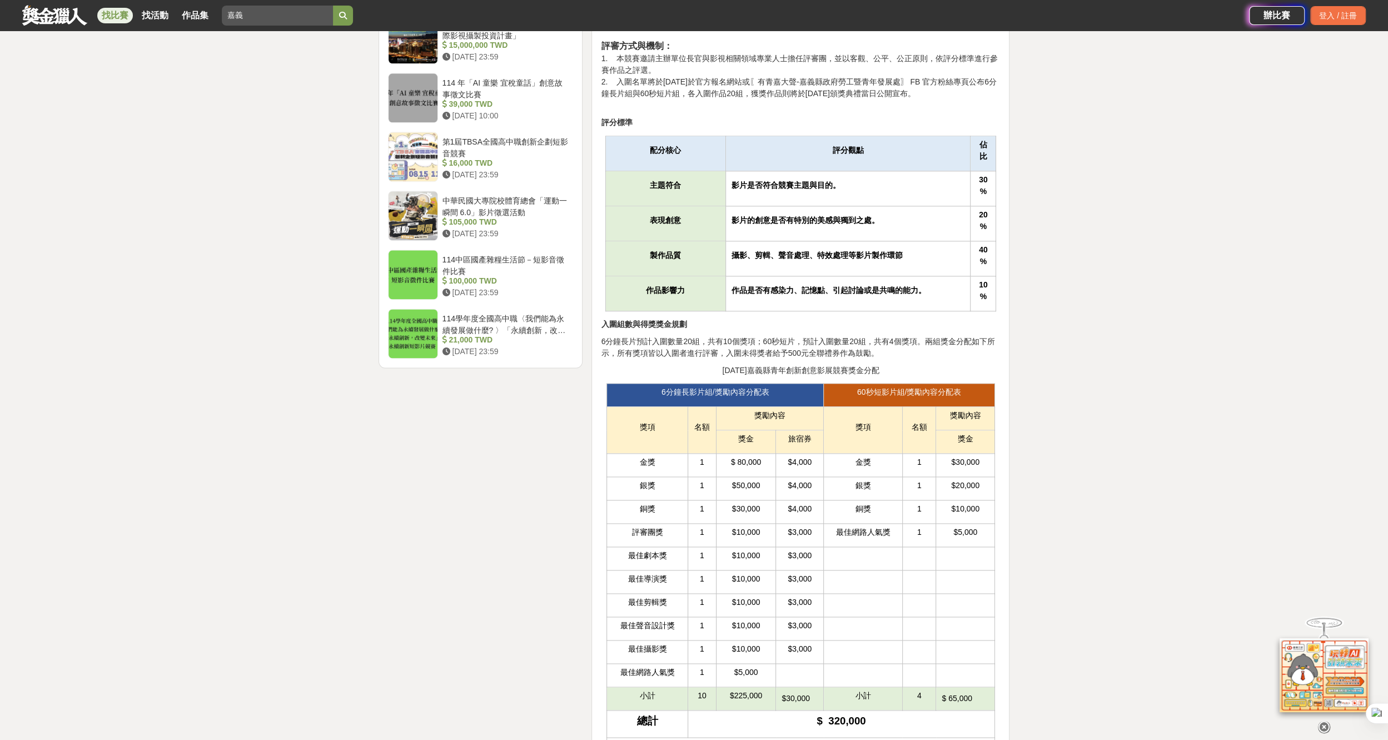
click at [1321, 723] on icon at bounding box center [1324, 726] width 12 height 12
click at [1140, 580] on div "大家都在看 2025 康寧創星家 - 創新應用競賽 [DATE] 16:00 2025國泰卓越獎助計畫 [DATE] 17:00 翻玩臺味好乳力-全國短影音創…" at bounding box center [694, 656] width 1388 height 3797
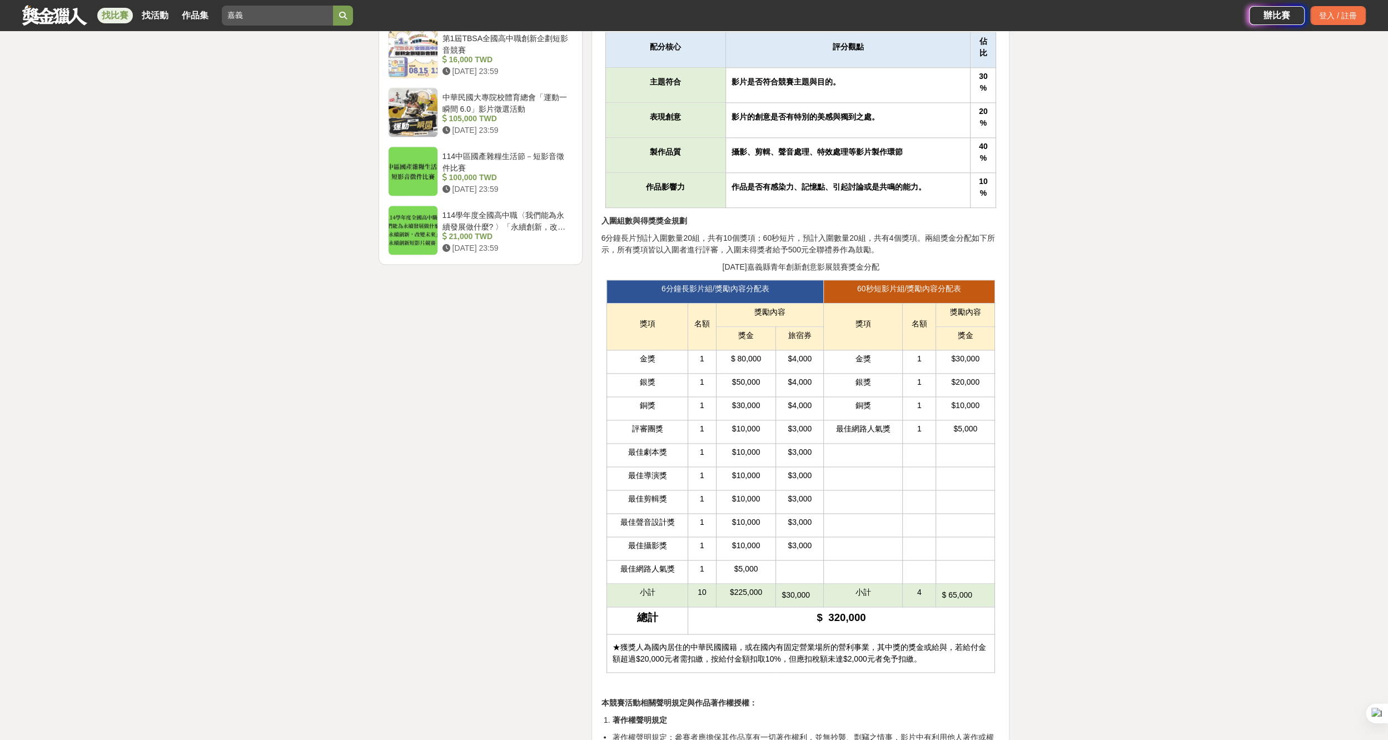
scroll to position [1407, 0]
